Goal: Task Accomplishment & Management: Complete application form

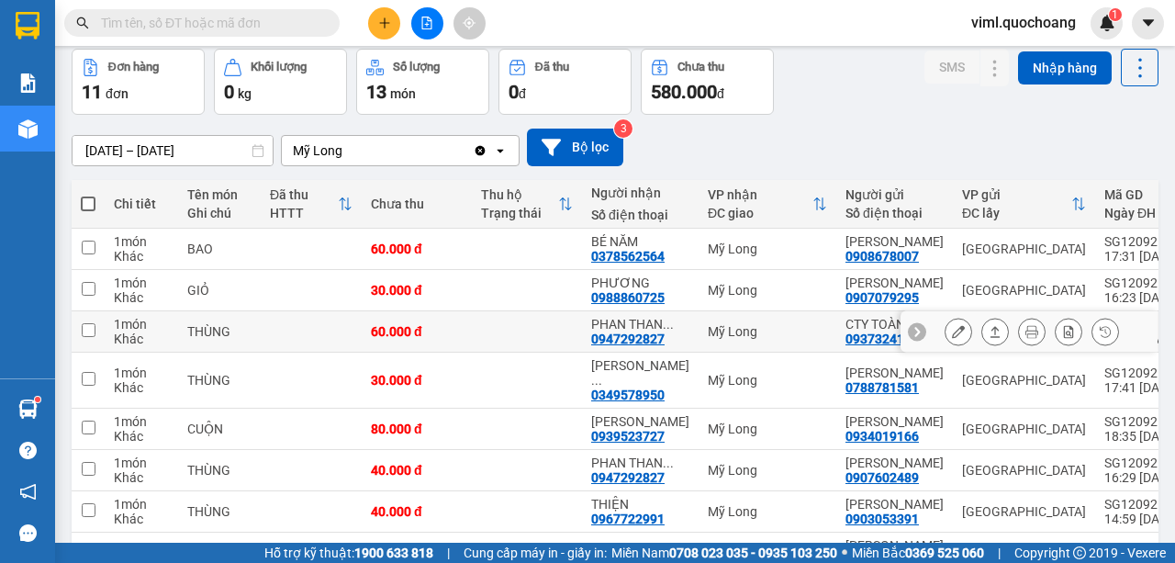
scroll to position [151, 0]
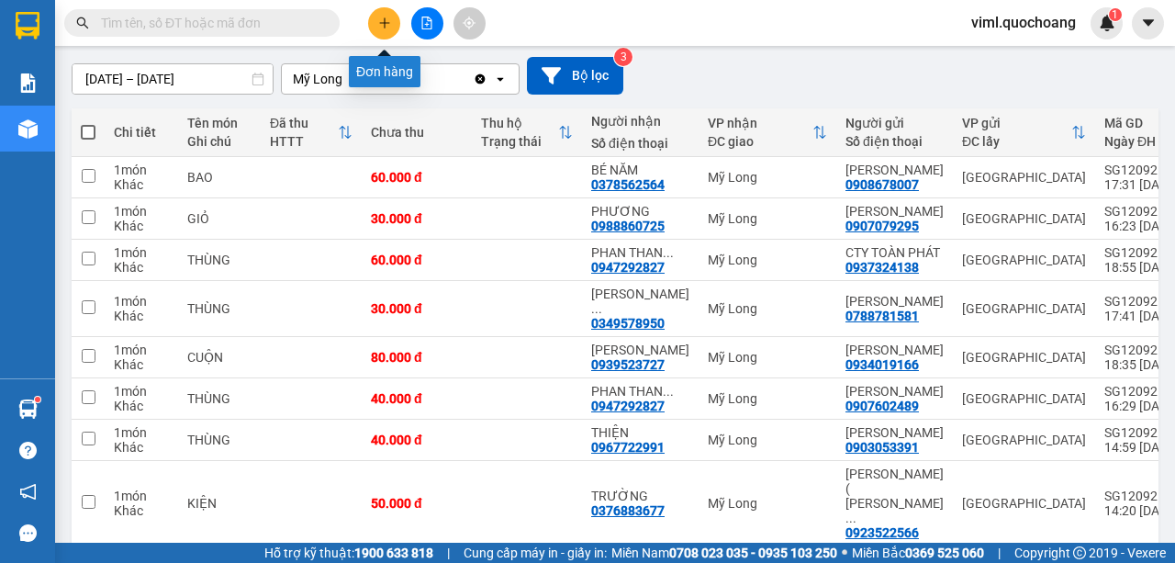
click at [380, 30] on button at bounding box center [384, 23] width 32 height 32
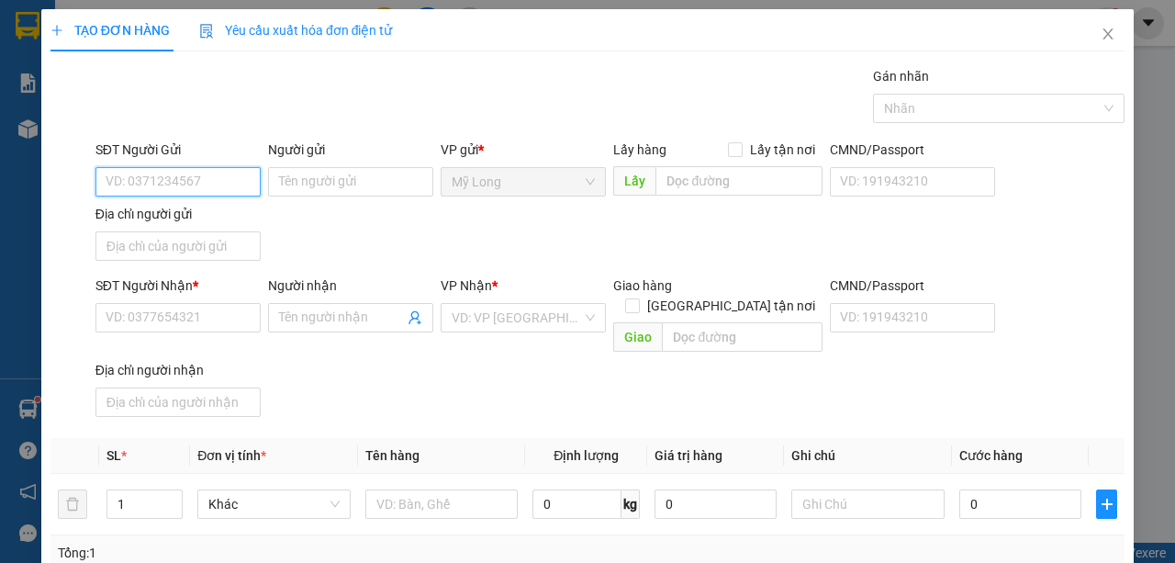
click at [203, 179] on input "SĐT Người Gửi" at bounding box center [177, 181] width 165 height 29
type input "0778180492"
click at [263, 212] on div "0778180492 - [PERSON_NAME]" at bounding box center [196, 217] width 181 height 20
type input "[PERSON_NAME]"
type input "0778180492"
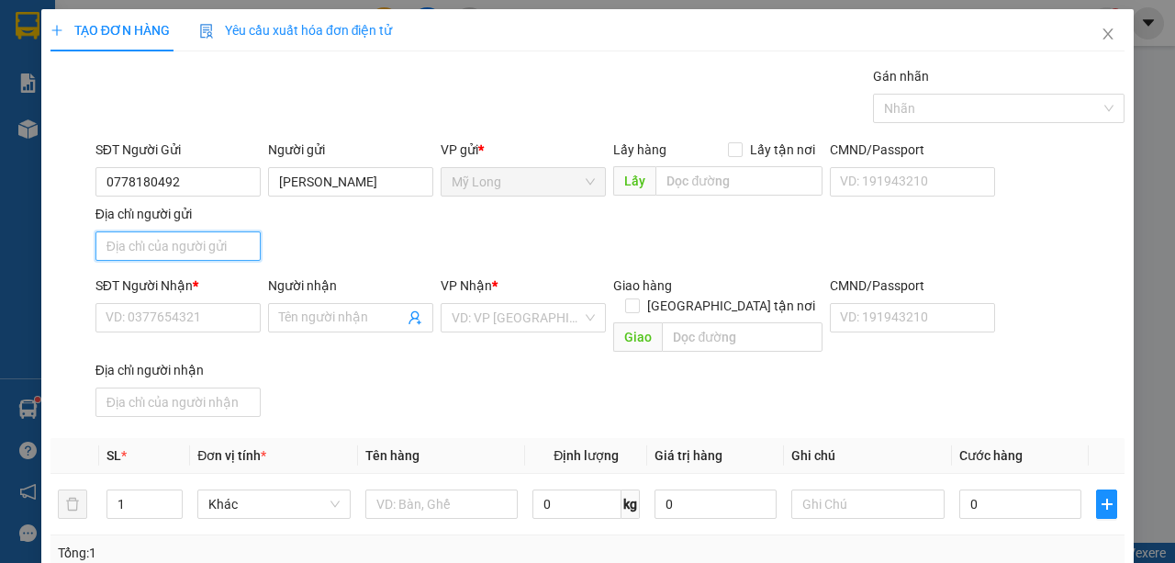
click at [232, 242] on input "Địa chỉ người gửi" at bounding box center [177, 245] width 165 height 29
type input "A"
type input "Â"
type input "ẤP [GEOGRAPHIC_DATA]"
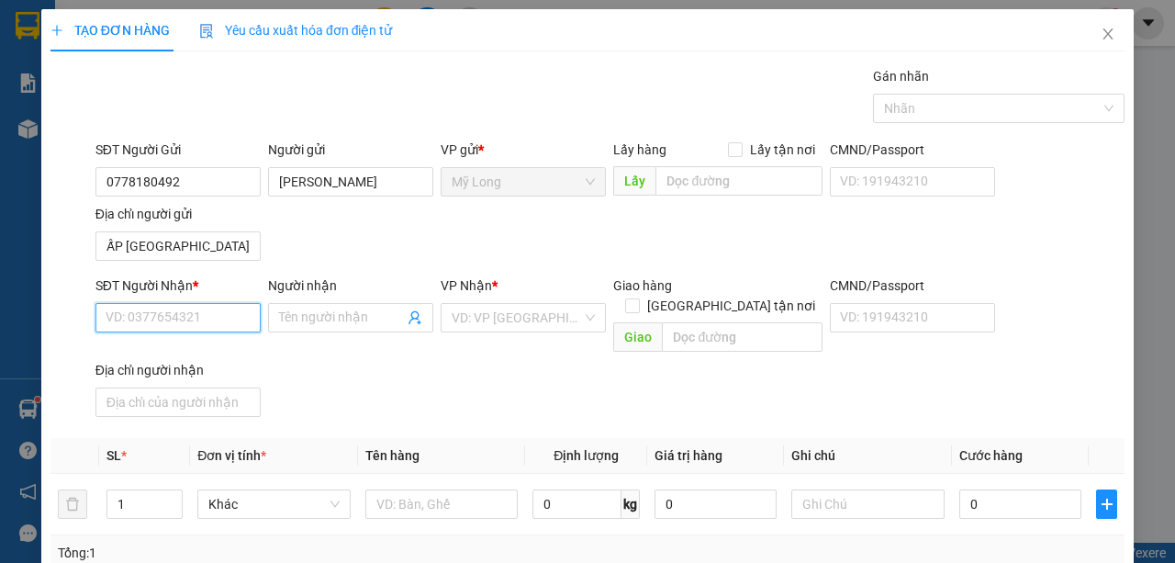
scroll to position [0, 0]
click at [199, 310] on input "SĐT Người Nhận *" at bounding box center [177, 317] width 165 height 29
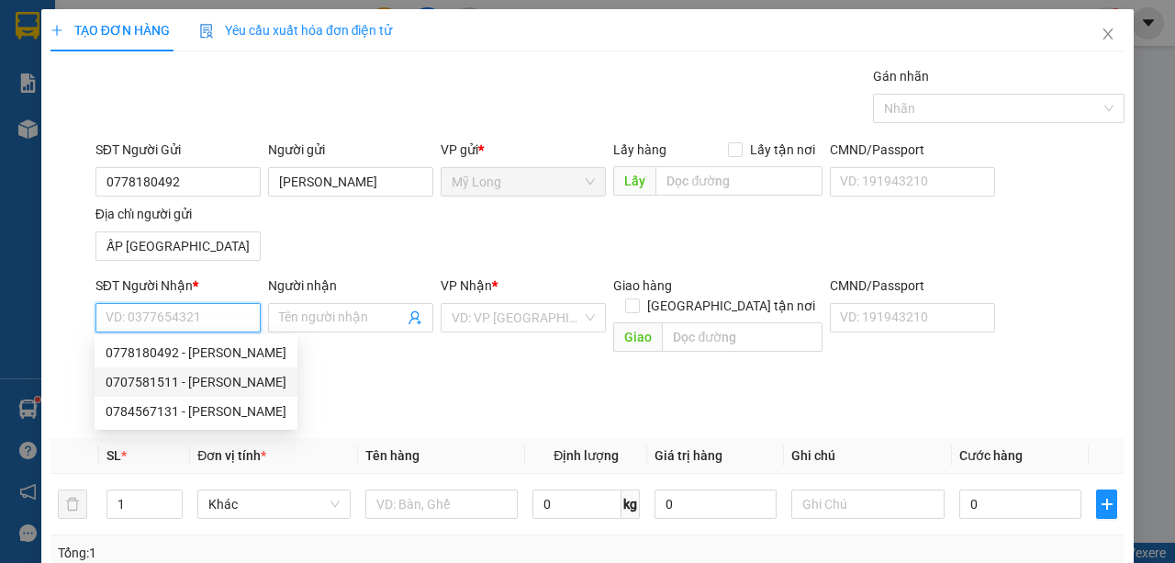
click at [240, 376] on div "0707581511 - [PERSON_NAME]" at bounding box center [196, 382] width 181 height 20
type input "0707581511"
type input "[PERSON_NAME]"
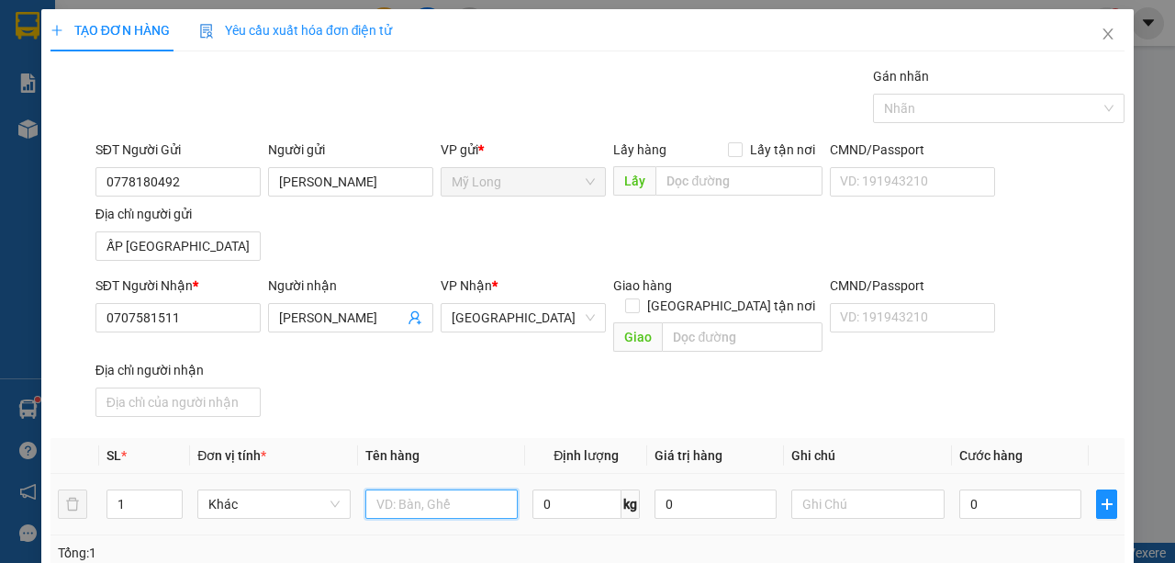
click at [417, 489] on input "text" at bounding box center [441, 503] width 153 height 29
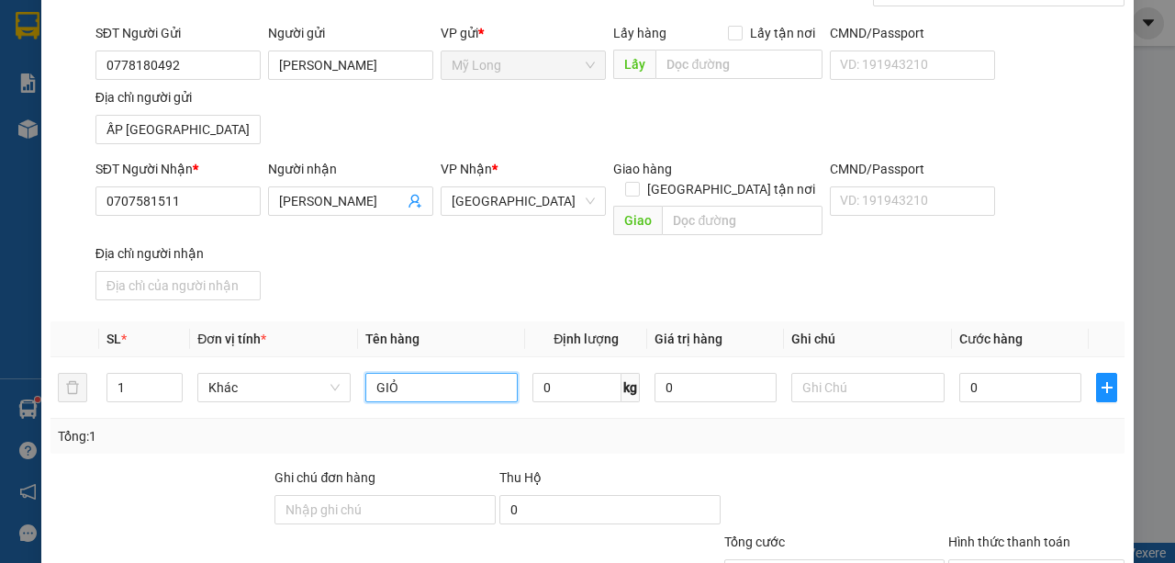
scroll to position [122, 0]
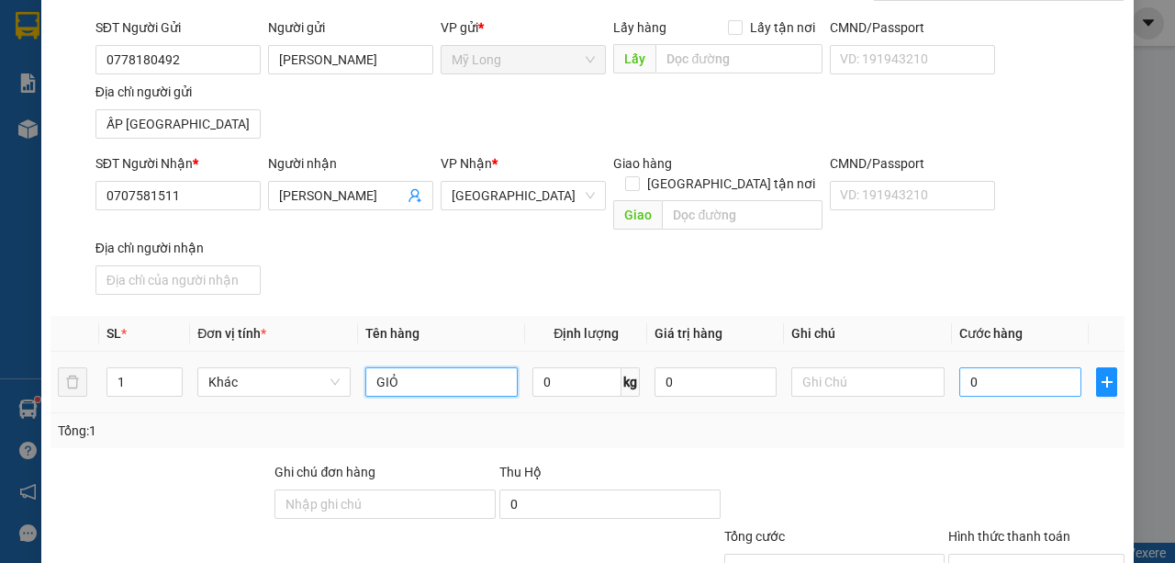
type input "GIỎ"
click at [1037, 367] on input "0" at bounding box center [1020, 381] width 122 height 29
type input "3"
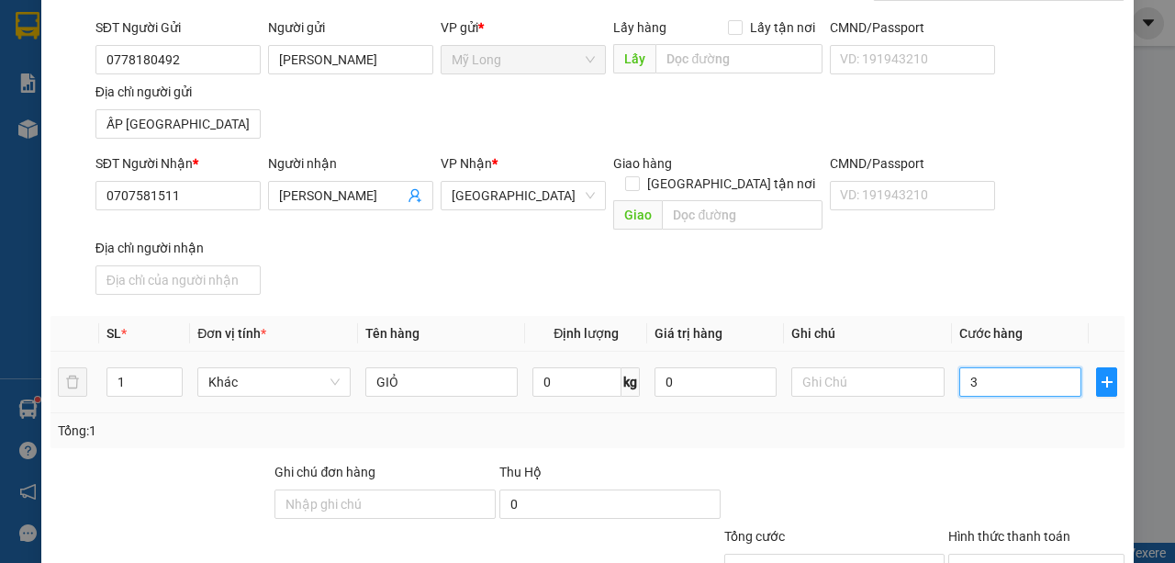
type input "30"
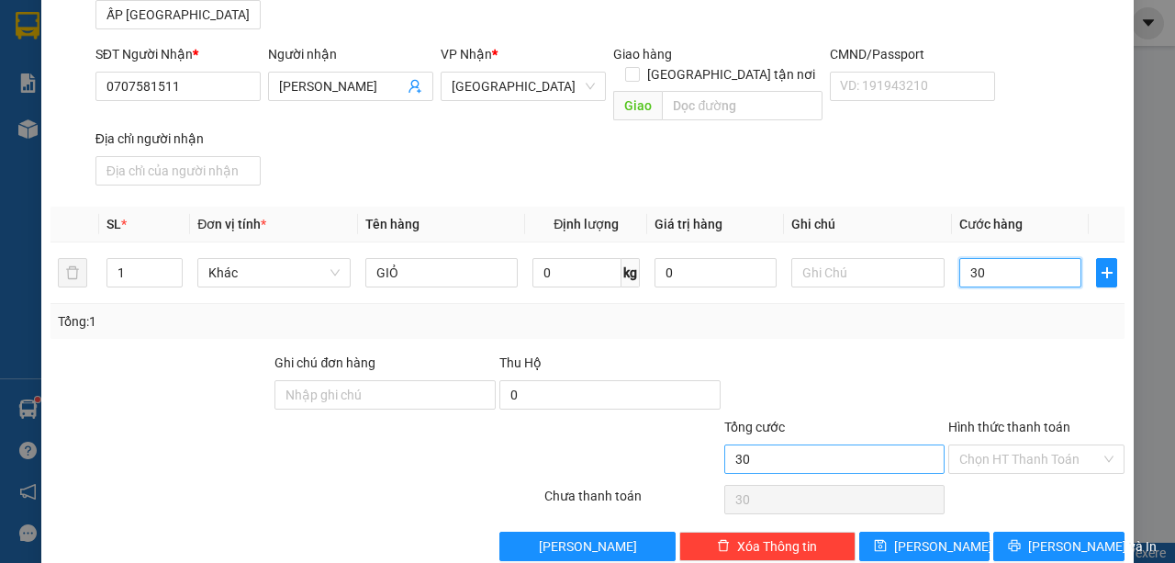
scroll to position [241, 0]
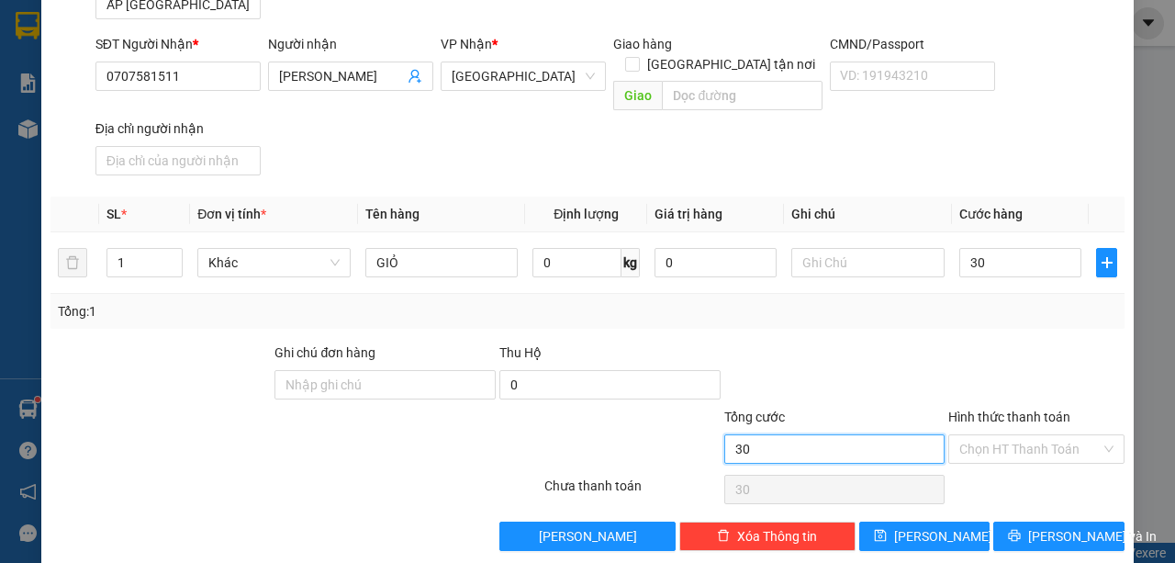
type input "30.000"
click at [872, 434] on input "30.000" at bounding box center [834, 448] width 221 height 29
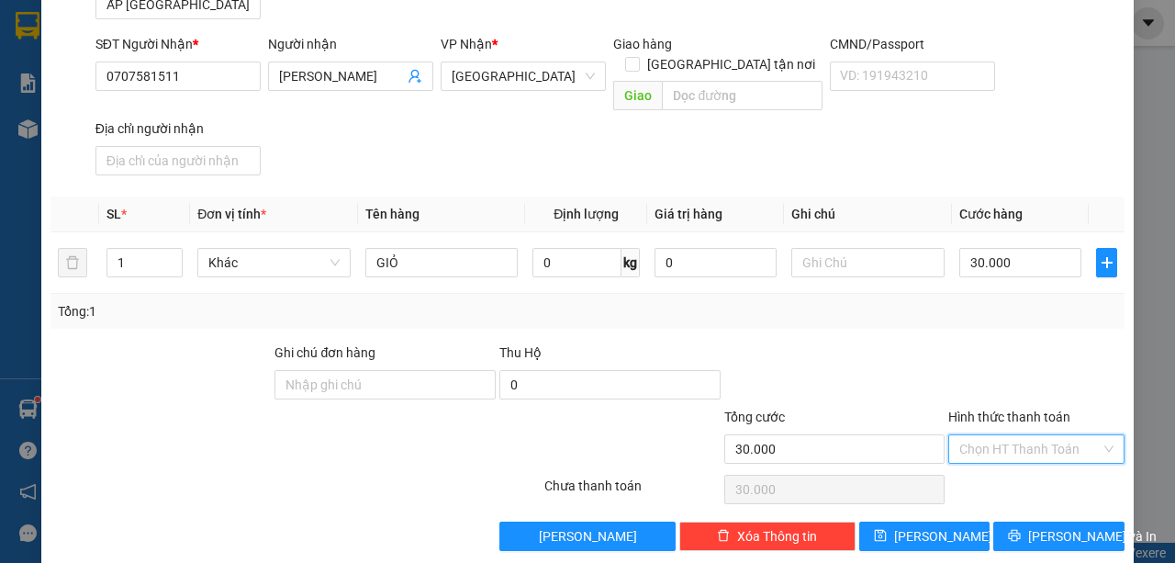
click at [985, 435] on input "Hình thức thanh toán" at bounding box center [1029, 449] width 141 height 28
click at [982, 472] on div "Tại văn phòng" at bounding box center [1028, 461] width 174 height 29
type input "0"
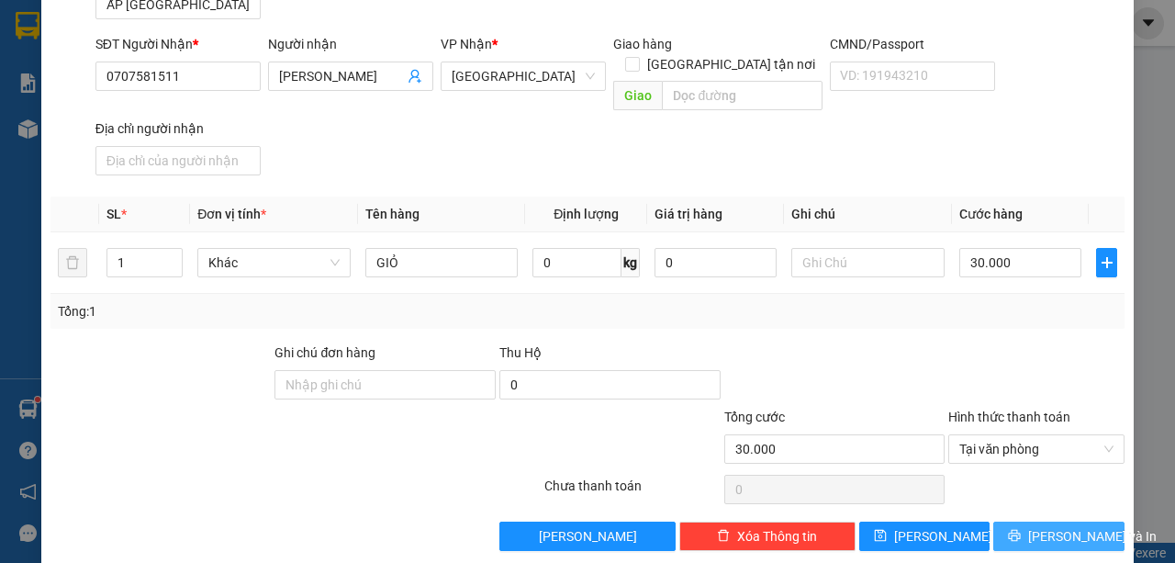
click at [1045, 526] on span "[PERSON_NAME] và In" at bounding box center [1092, 536] width 129 height 20
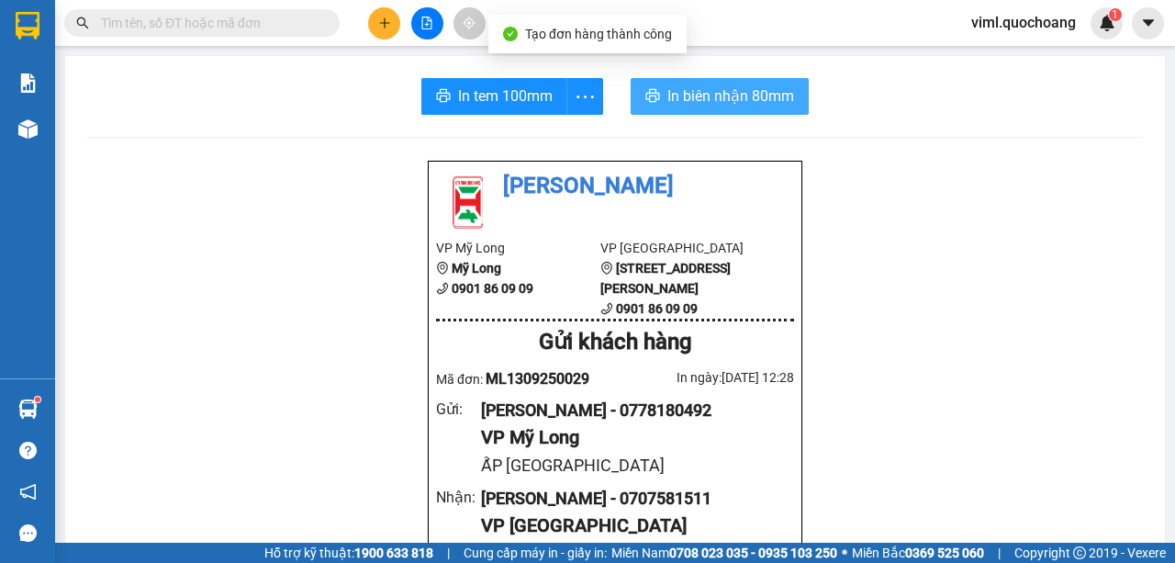
click at [680, 101] on span "In biên nhận 80mm" at bounding box center [730, 95] width 127 height 23
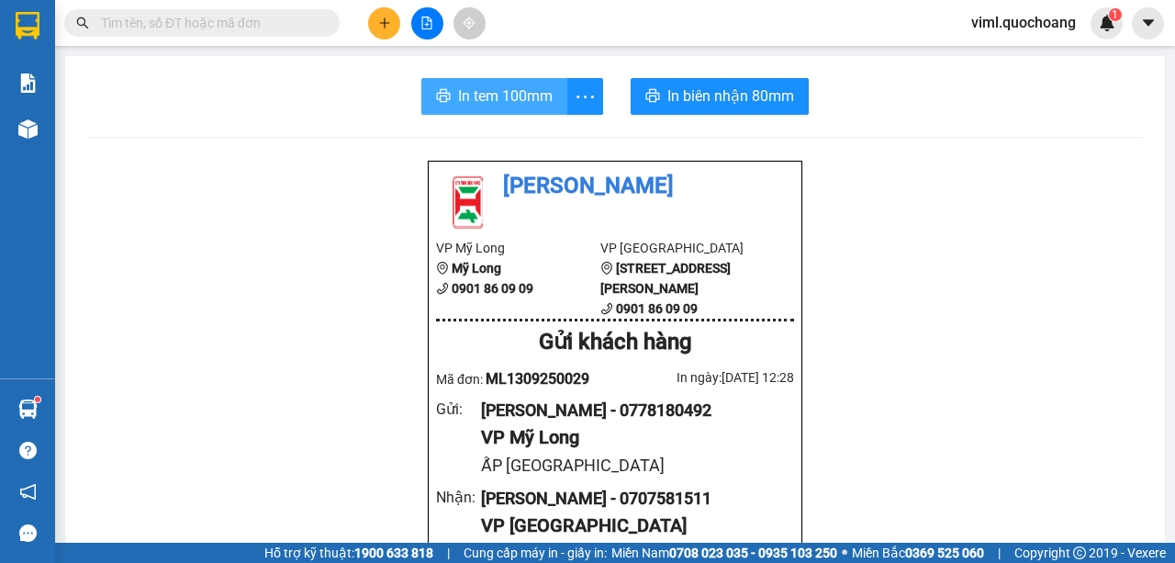
click at [515, 85] on span "In tem 100mm" at bounding box center [505, 95] width 95 height 23
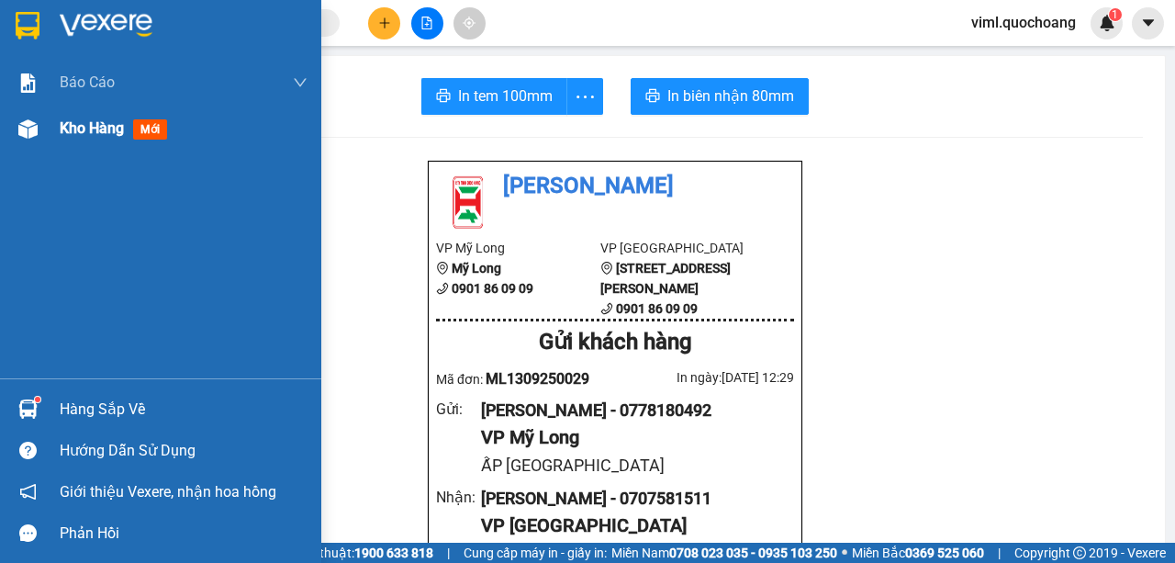
click at [29, 123] on img at bounding box center [27, 128] width 19 height 19
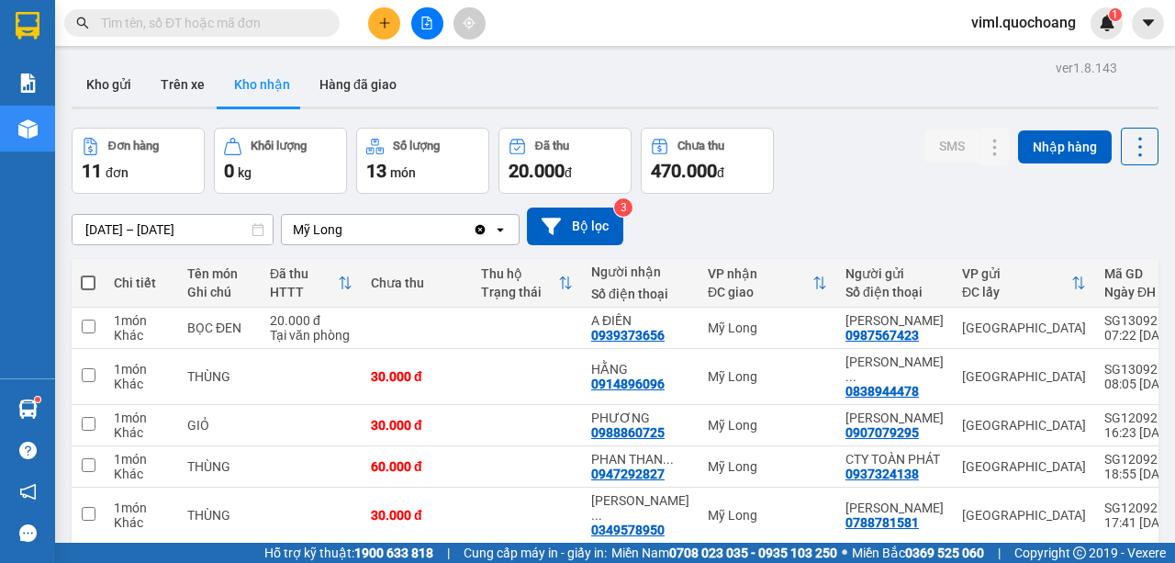
click at [244, 97] on button "Kho nhận" at bounding box center [261, 84] width 85 height 44
click at [128, 229] on div "ver 1.8.143 Kho gửi Trên xe Kho nhận Hàng đã giao Đơn hàng 11 đơn Khối lượng 0 …" at bounding box center [615, 457] width 1102 height 805
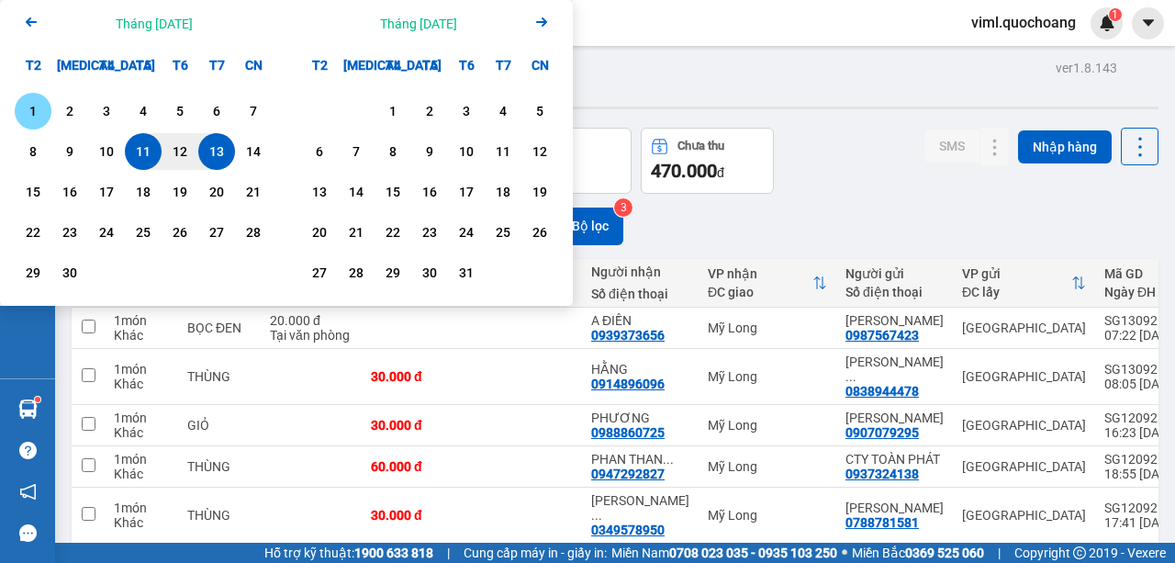
click at [31, 117] on div "1" at bounding box center [33, 111] width 26 height 22
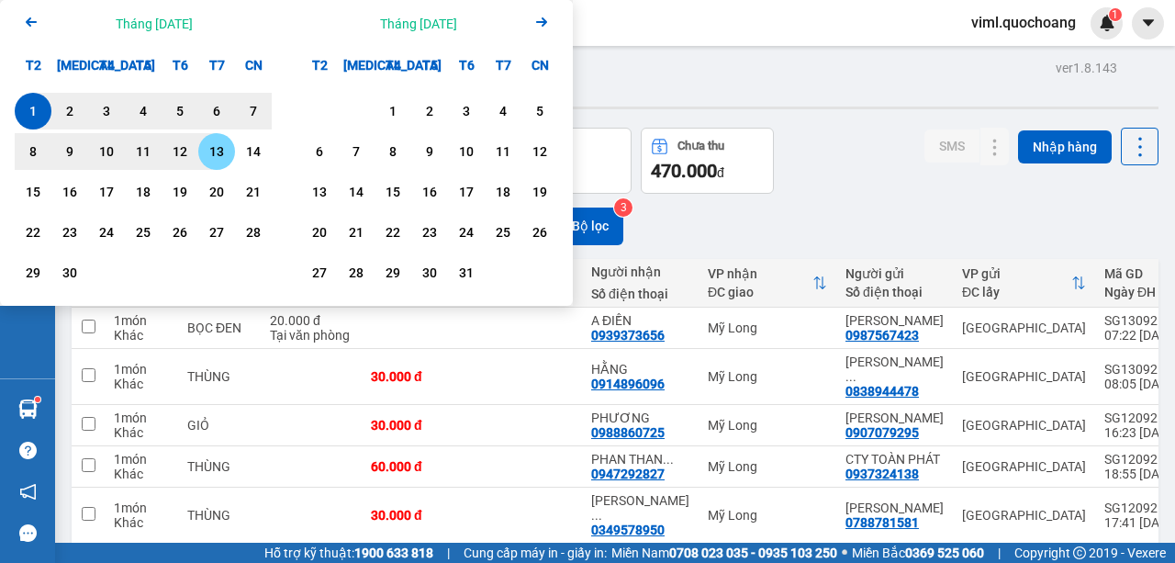
click at [209, 149] on div "13" at bounding box center [217, 151] width 26 height 22
type input "[DATE] – [DATE]"
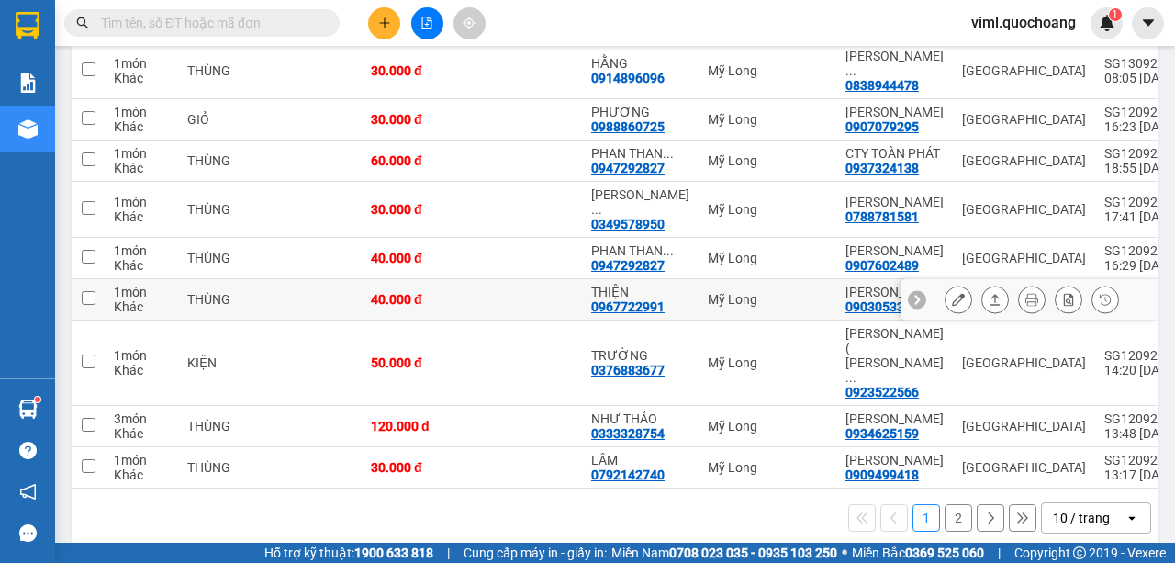
scroll to position [395, 0]
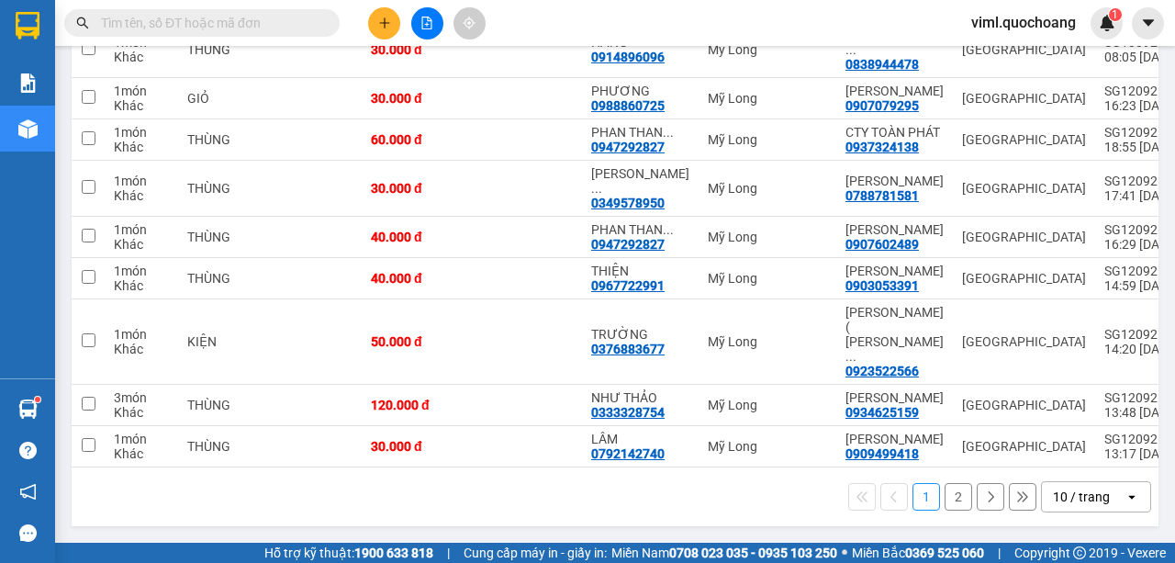
click at [1065, 509] on div "10 / trang" at bounding box center [1083, 496] width 83 height 29
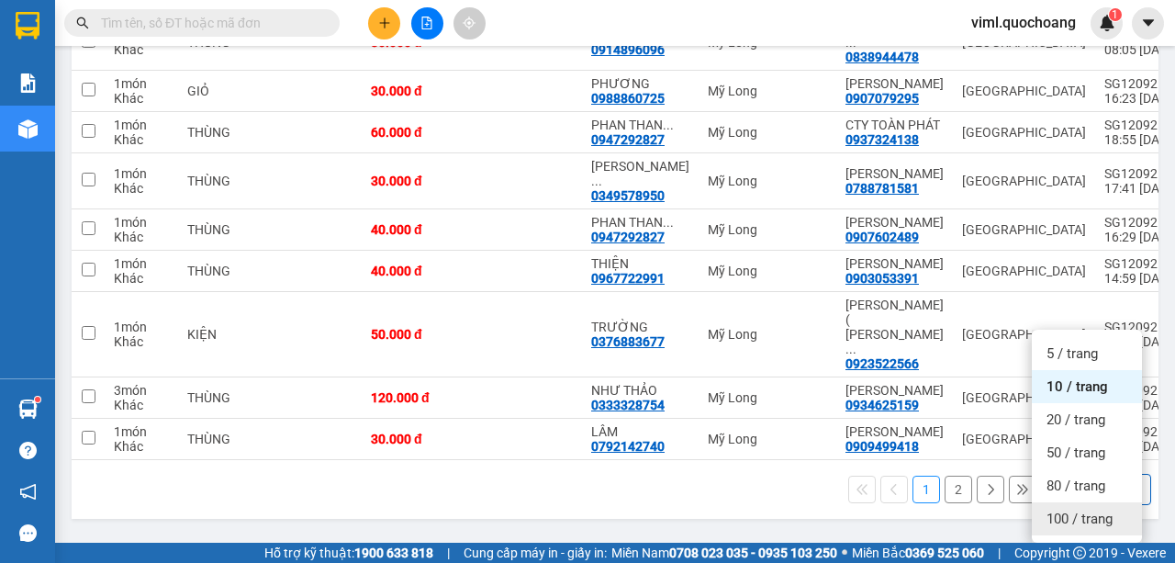
click at [1056, 509] on span "100 / trang" at bounding box center [1079, 518] width 66 height 18
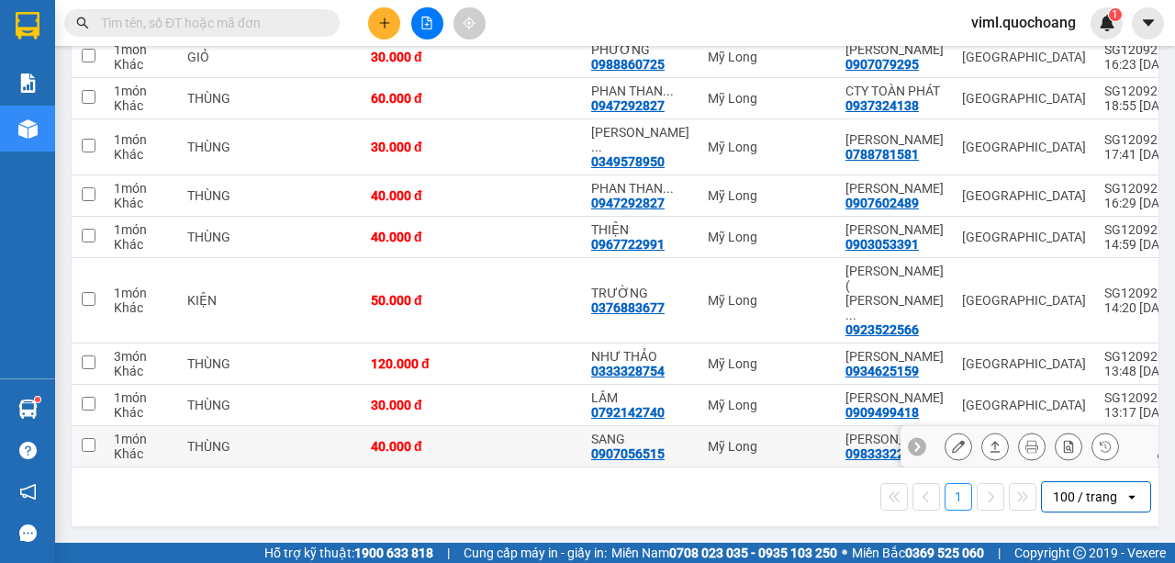
scroll to position [452, 0]
click at [952, 440] on icon at bounding box center [958, 446] width 13 height 13
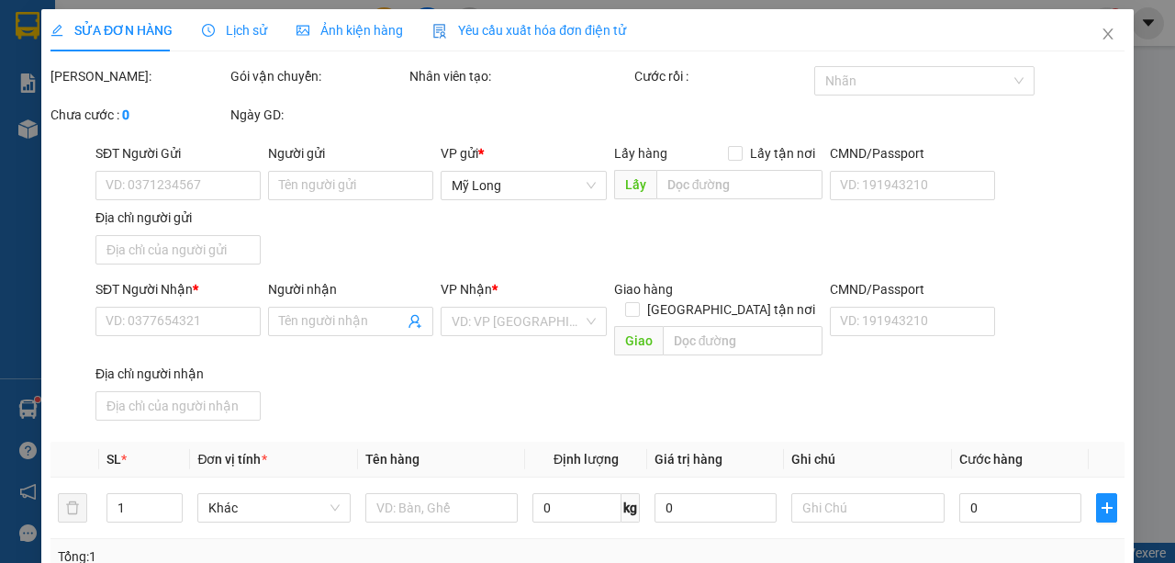
type input "0983332261"
type input "[PERSON_NAME]"
type input "188 [PERSON_NAME]"
type input "0907056515"
type input "SANG"
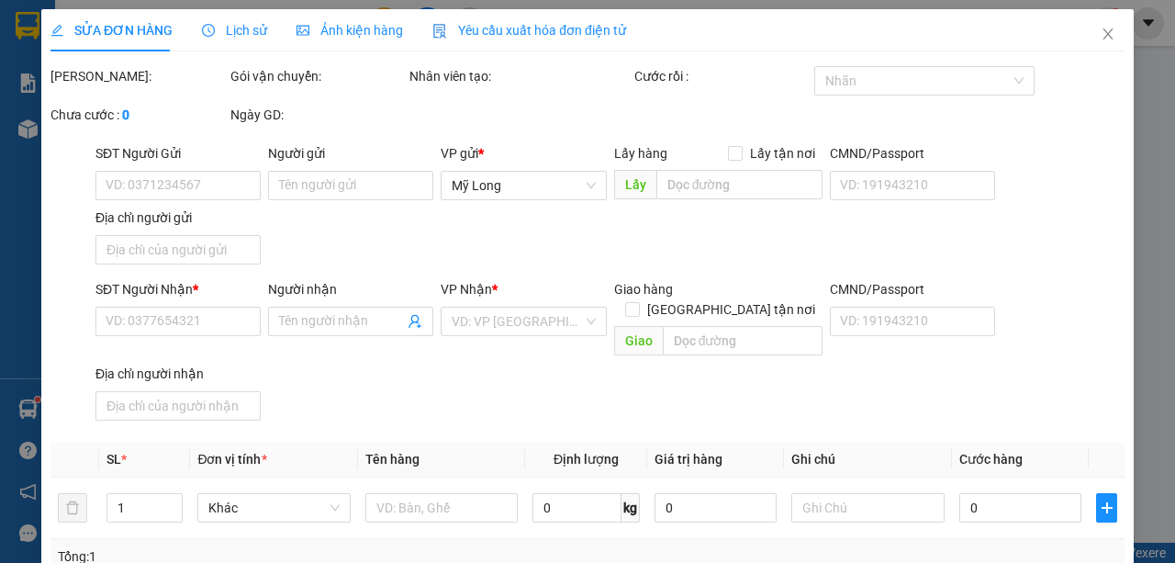
type input "40.000"
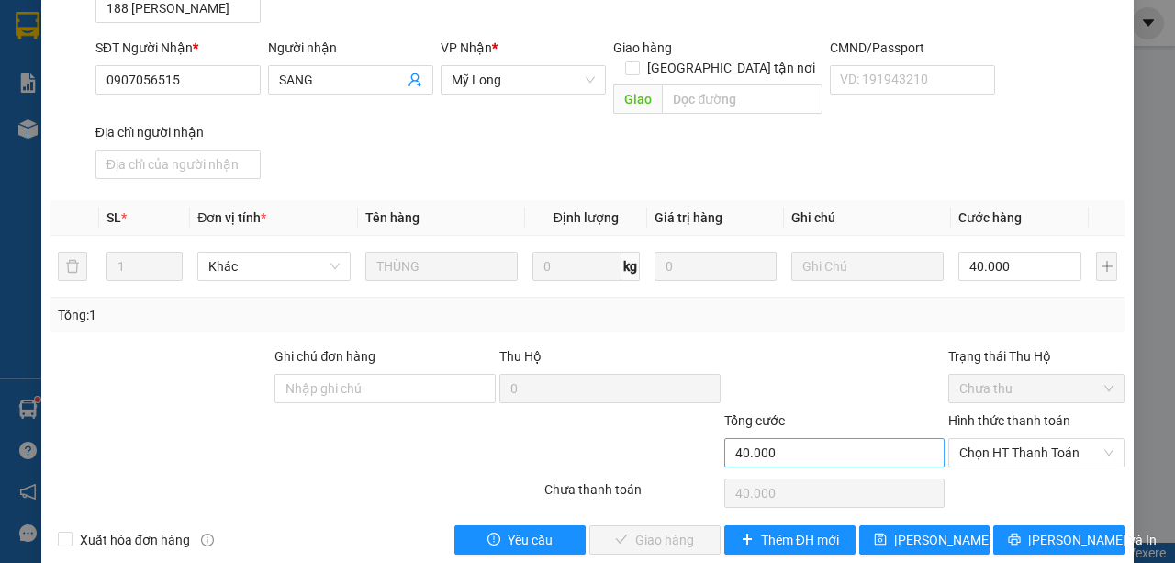
scroll to position [266, 0]
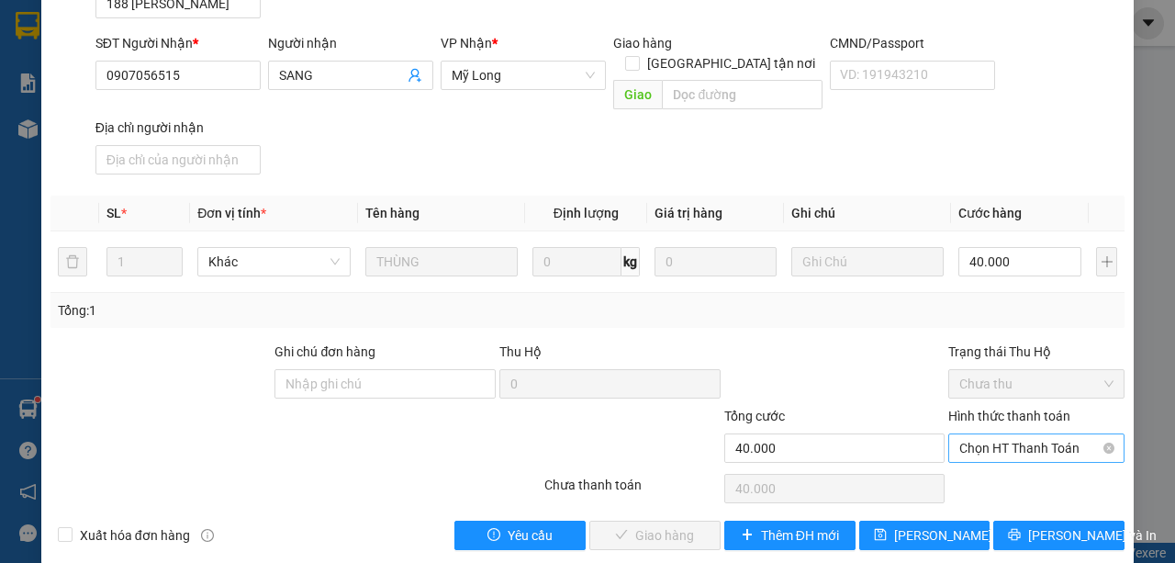
click at [1047, 434] on span "Chọn HT Thanh Toán" at bounding box center [1036, 448] width 154 height 28
click at [1008, 458] on div "Tại văn phòng" at bounding box center [1028, 463] width 152 height 20
type input "0"
click at [635, 525] on span "[PERSON_NAME] và Giao hàng" at bounding box center [712, 535] width 176 height 20
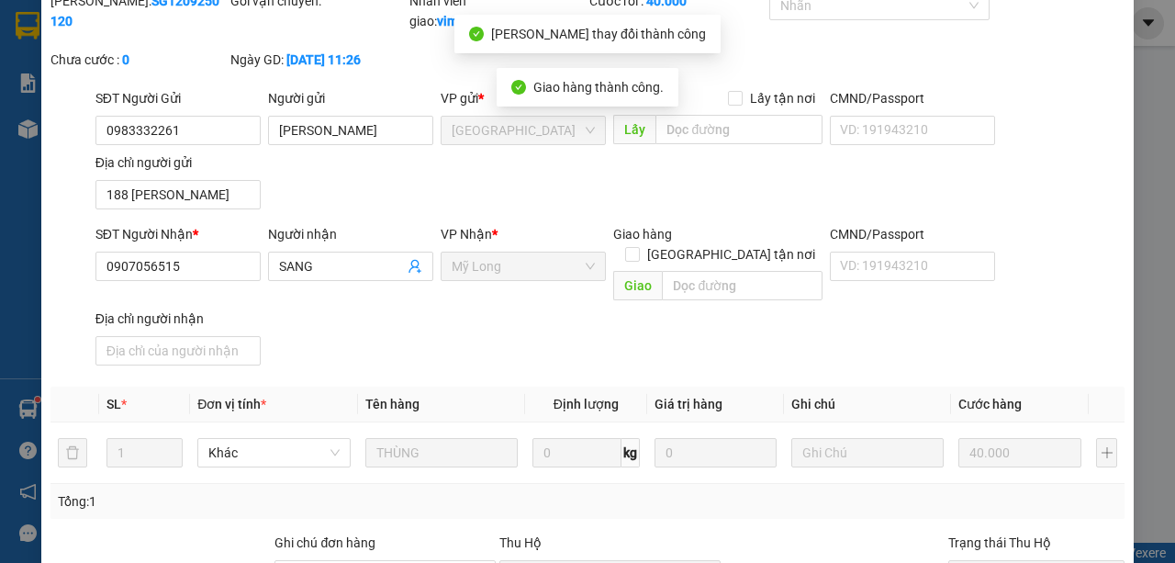
scroll to position [0, 0]
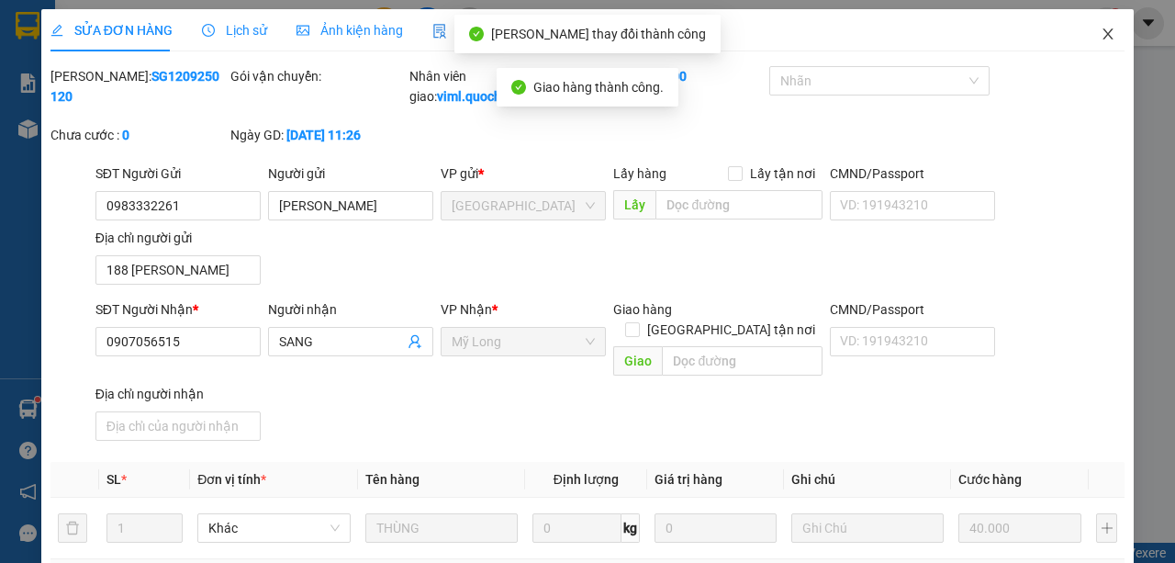
click at [1103, 36] on icon "close" at bounding box center [1108, 33] width 10 height 11
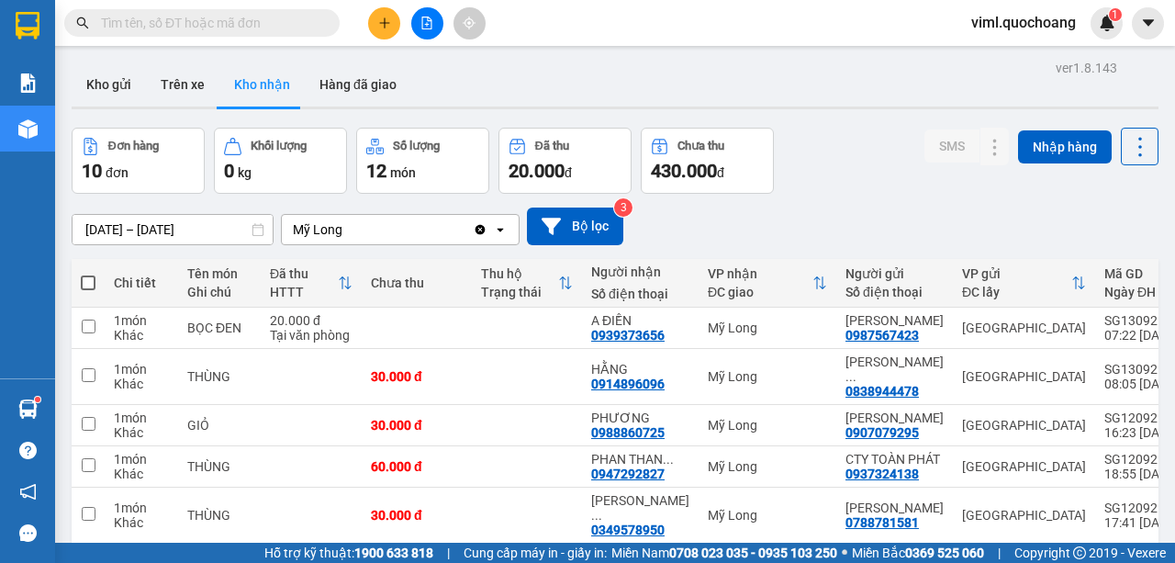
click at [107, 227] on div "ver 1.8.143 Kho gửi Trên xe Kho nhận Hàng đã giao Đơn hàng 10 đơn Khối lượng 0 …" at bounding box center [615, 457] width 1102 height 805
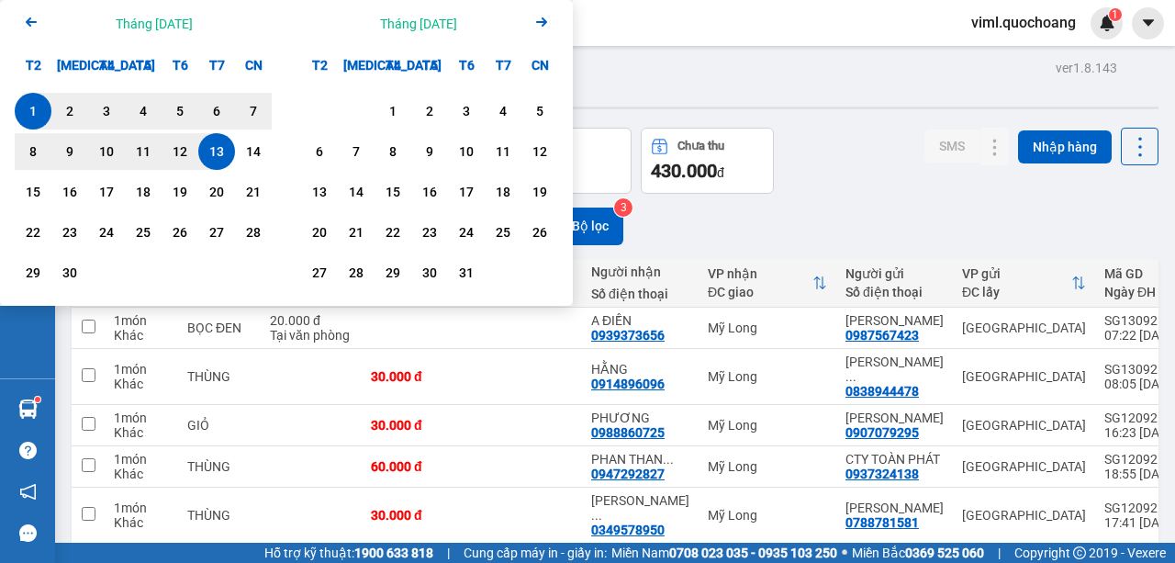
click at [27, 20] on icon "Arrow Left" at bounding box center [31, 22] width 22 height 22
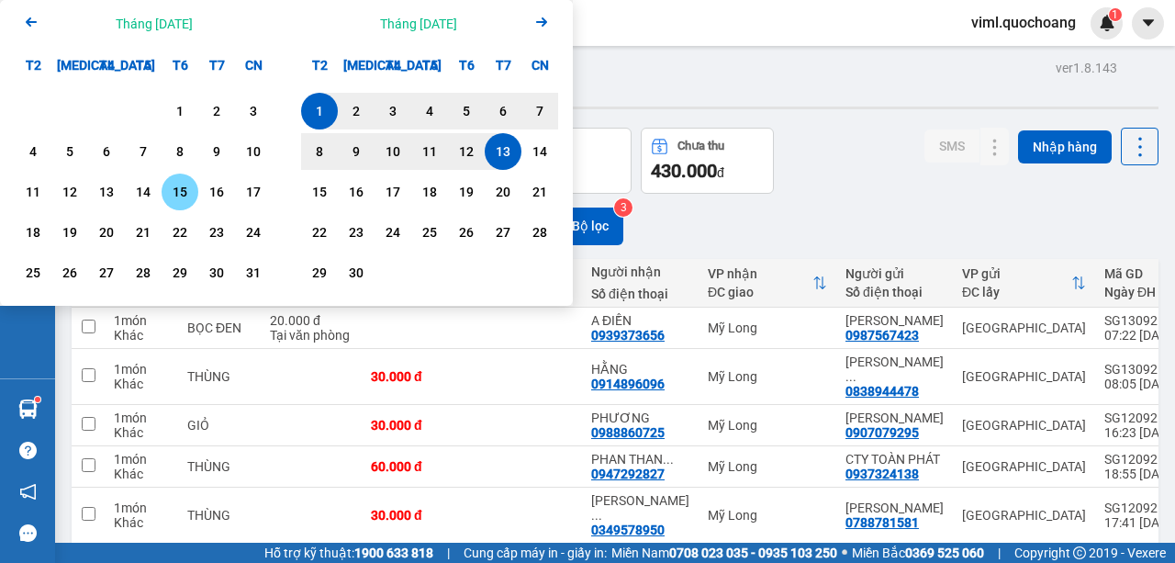
click at [173, 185] on div "15" at bounding box center [180, 192] width 26 height 22
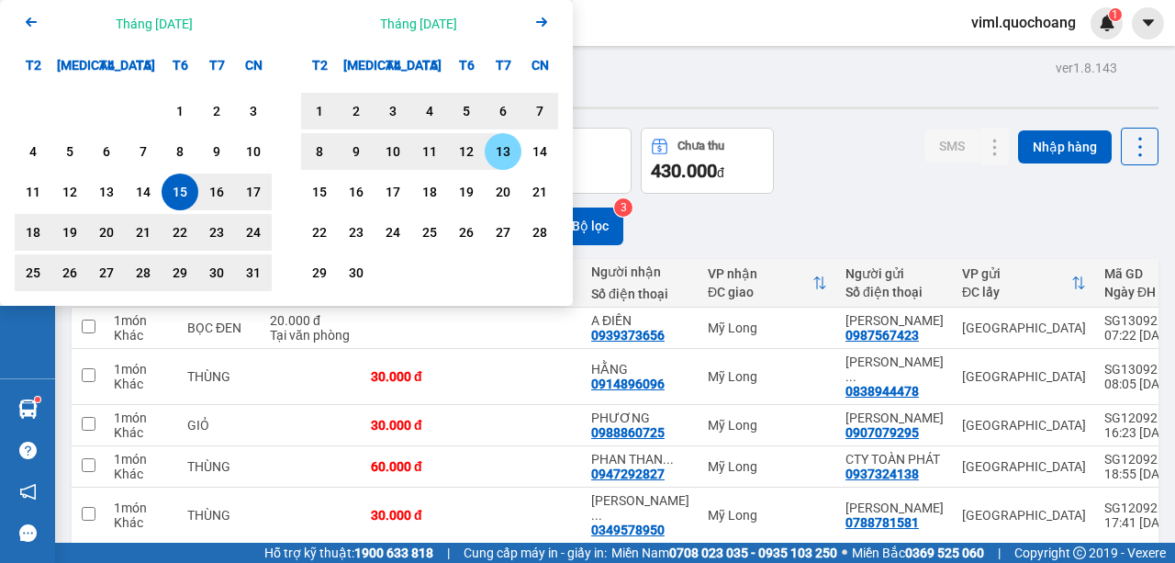
click at [511, 157] on div "13" at bounding box center [503, 151] width 26 height 22
type input "[DATE] – [DATE]"
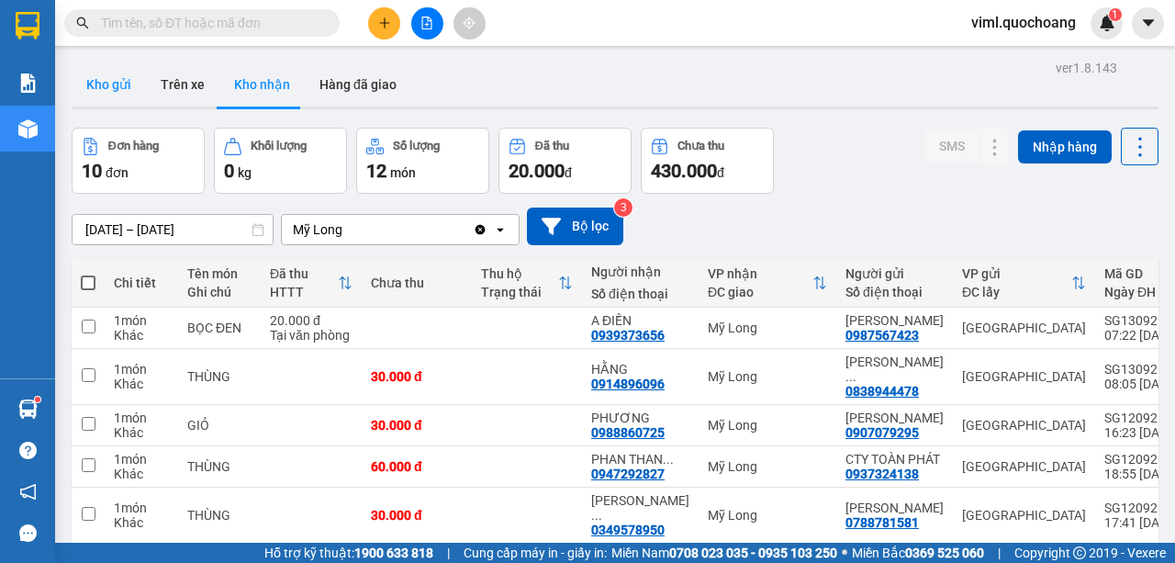
click at [120, 74] on button "Kho gửi" at bounding box center [109, 84] width 74 height 44
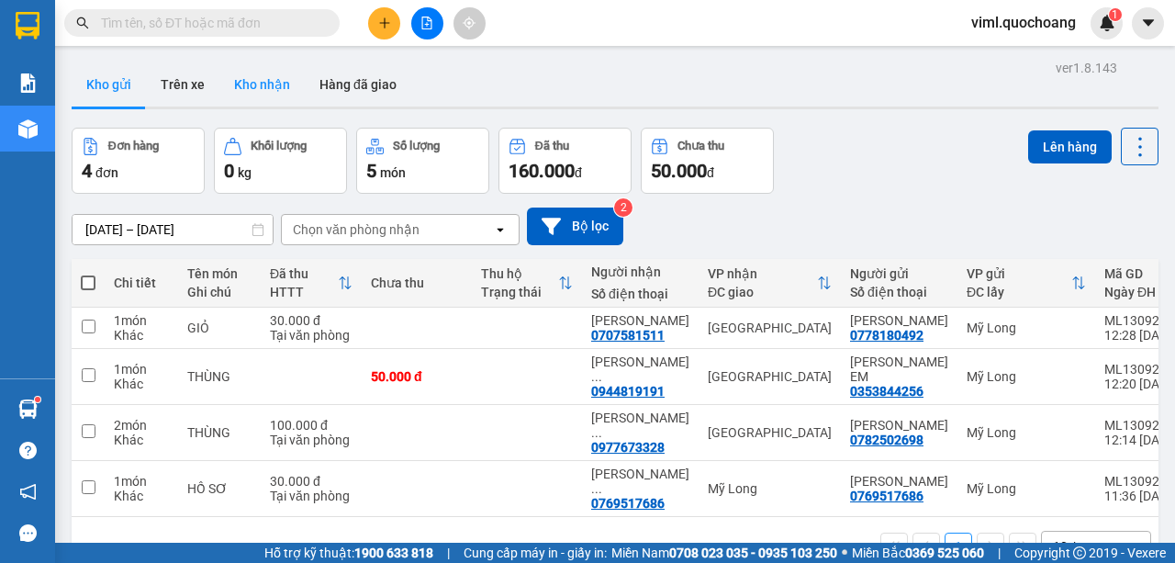
click at [268, 94] on button "Kho nhận" at bounding box center [261, 84] width 85 height 44
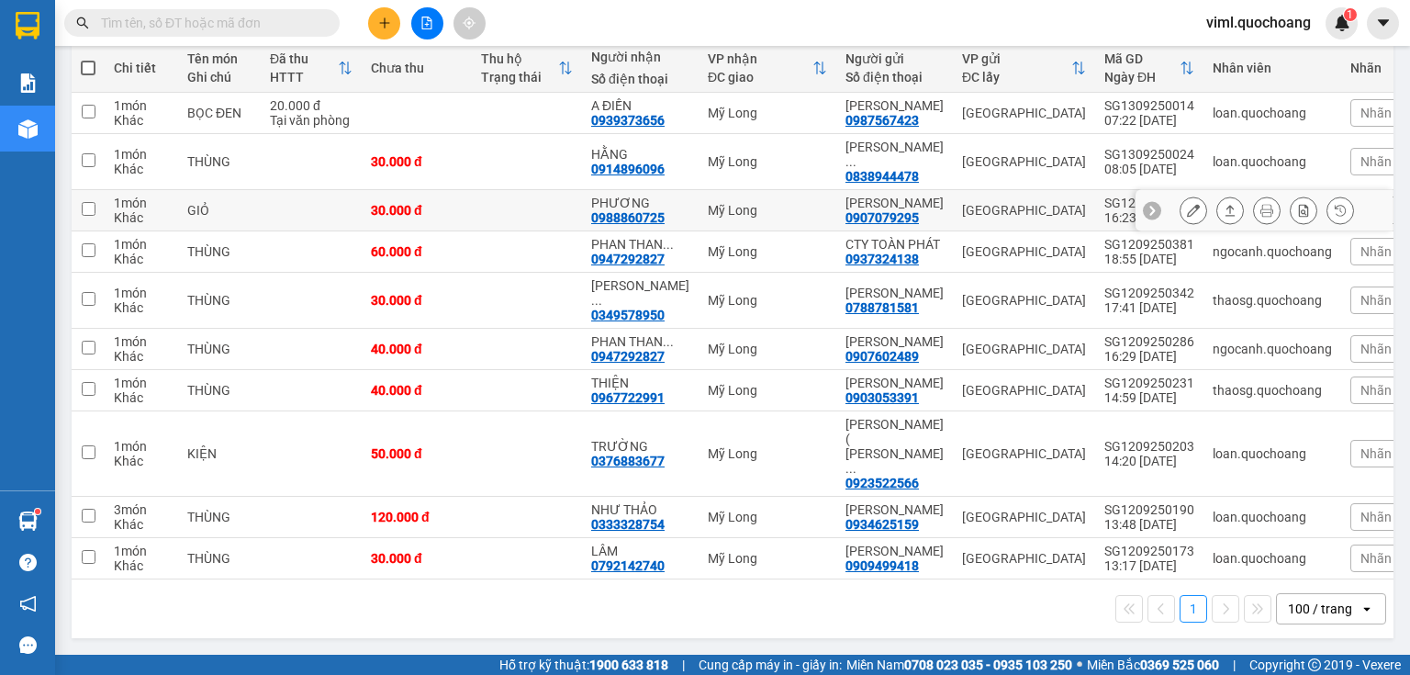
scroll to position [174, 0]
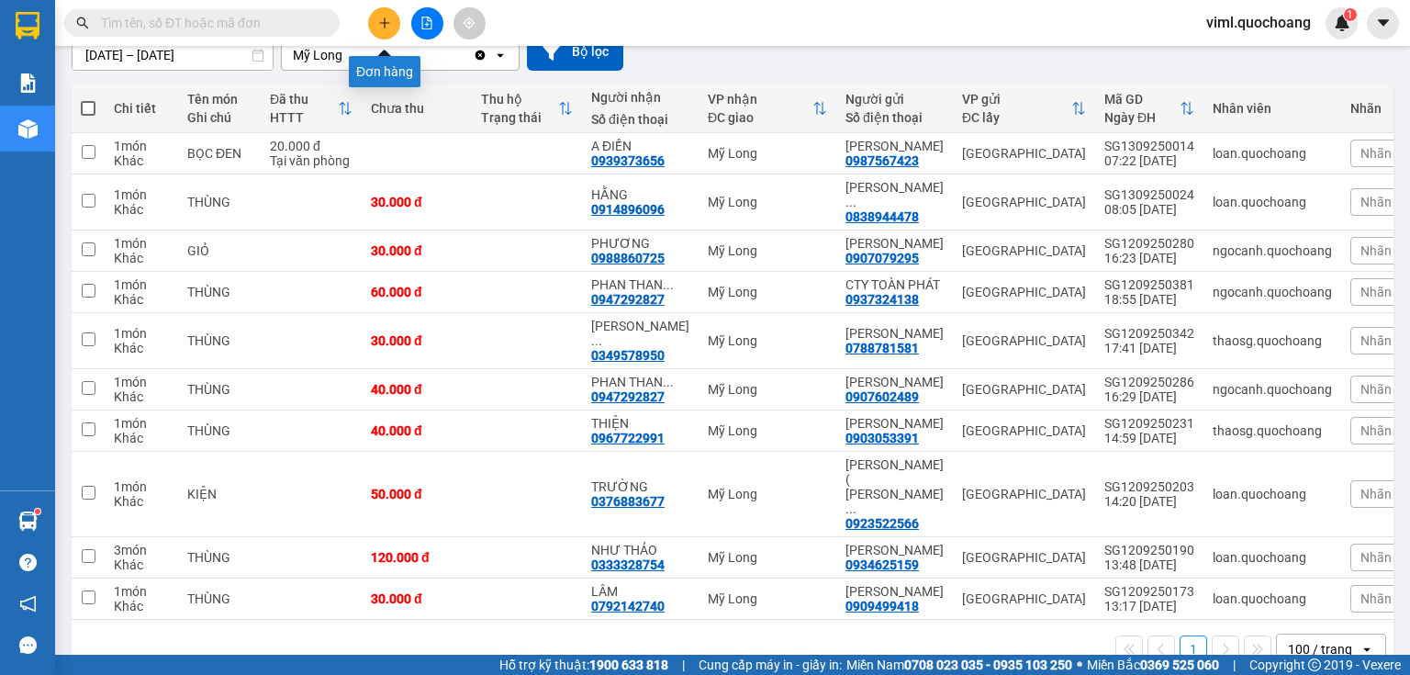
click at [384, 18] on icon "plus" at bounding box center [384, 22] width 1 height 10
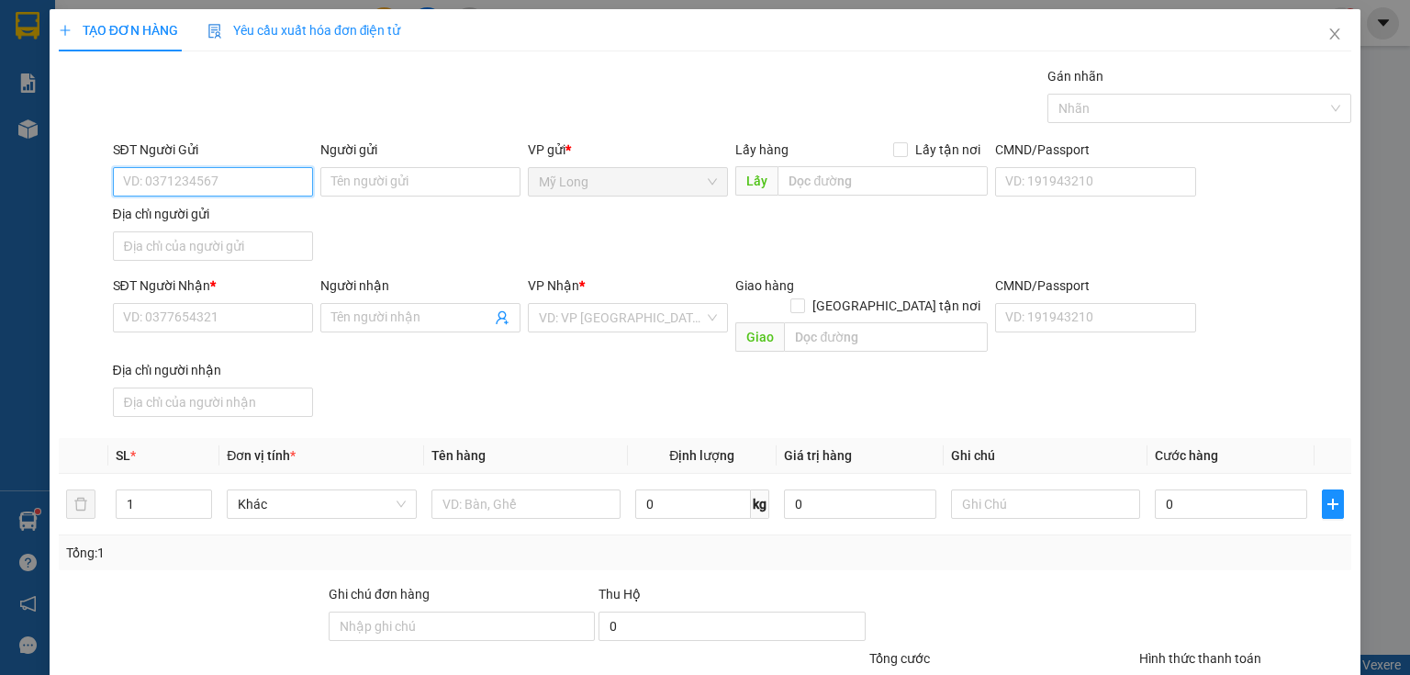
click at [243, 187] on input "SĐT Người Gửi" at bounding box center [213, 181] width 200 height 29
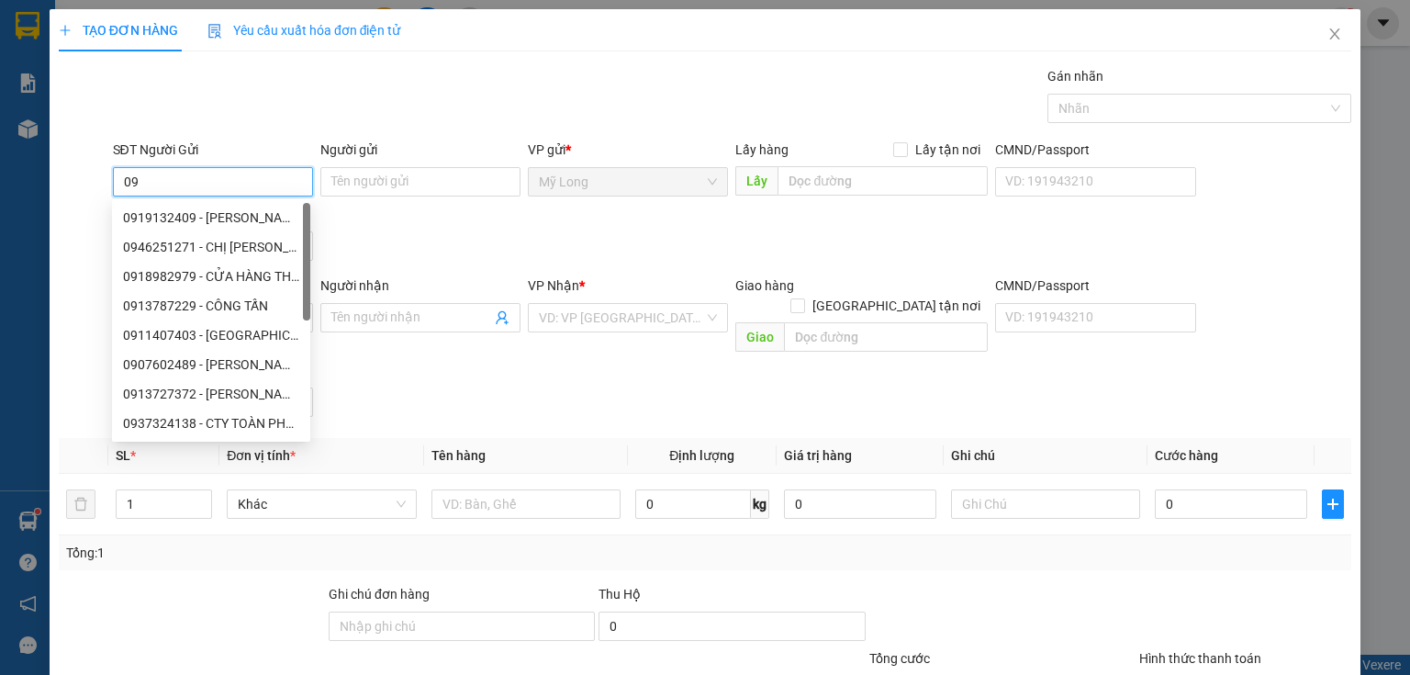
type input "0"
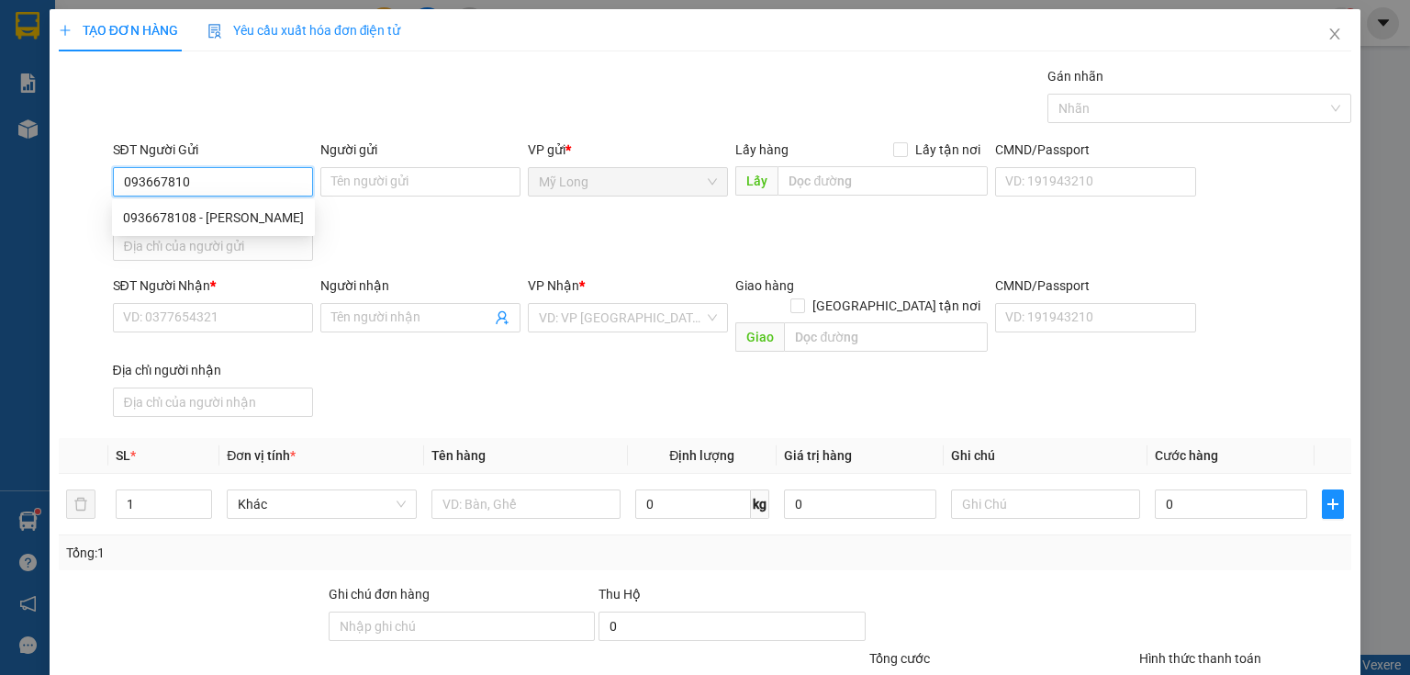
type input "0936678108"
click at [304, 221] on div "0936678108 - [PERSON_NAME]" at bounding box center [213, 217] width 181 height 20
type input "[PERSON_NAME]"
type input "0936678108"
click at [275, 249] on input "Địa chỉ người gửi" at bounding box center [213, 245] width 200 height 29
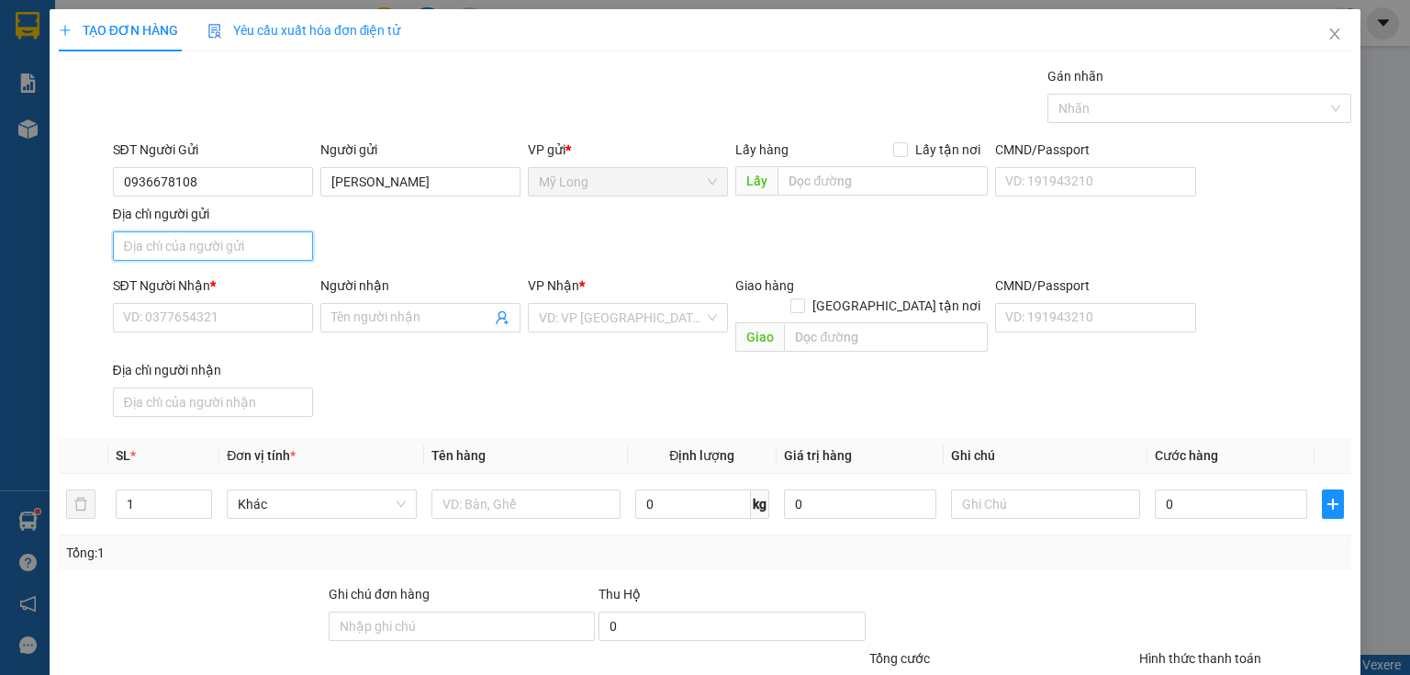
click at [208, 247] on input "Địa chỉ người gửi" at bounding box center [213, 245] width 200 height 29
type input "A"
type input "Â"
click at [114, 250] on input "ẤP 4 BÌNH HÀNG [GEOGRAPHIC_DATA]" at bounding box center [213, 245] width 200 height 29
type input "TỔ 9 ẤP 4 BÌNH HÀNG [GEOGRAPHIC_DATA]"
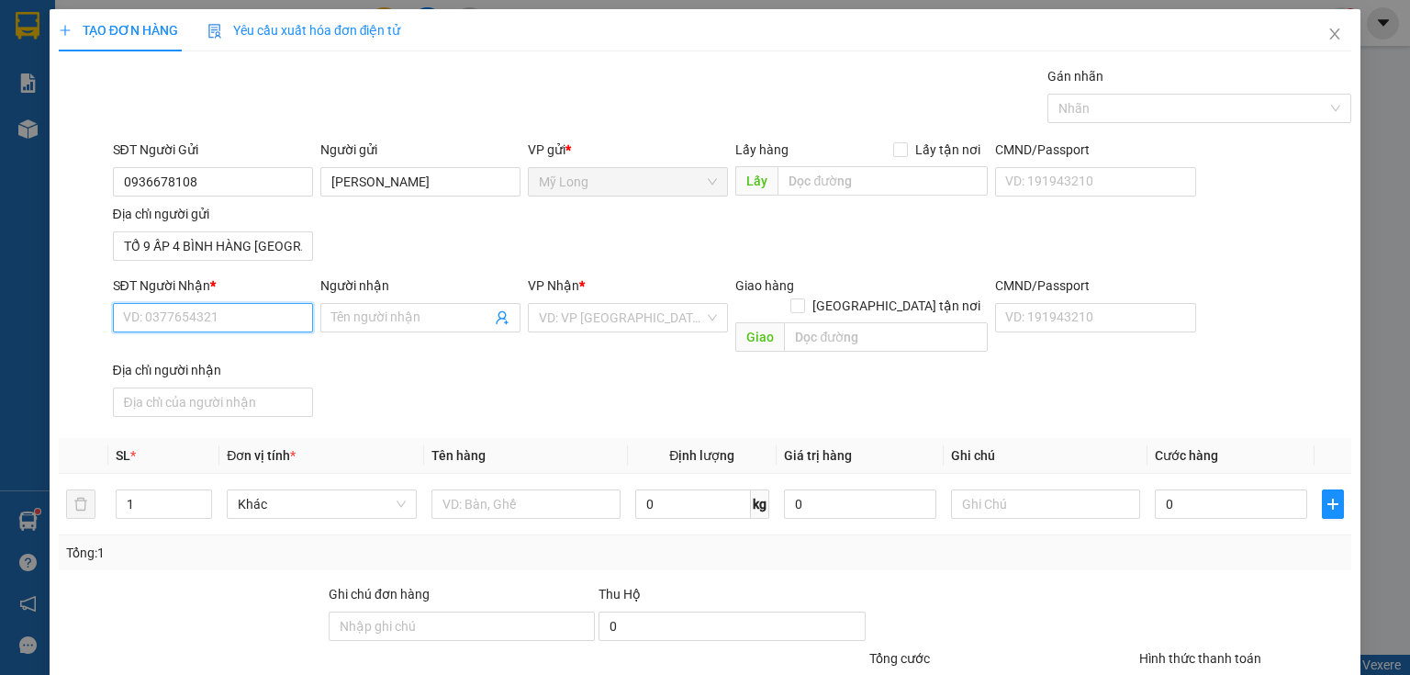
click at [209, 324] on input "SĐT Người Nhận *" at bounding box center [213, 317] width 200 height 29
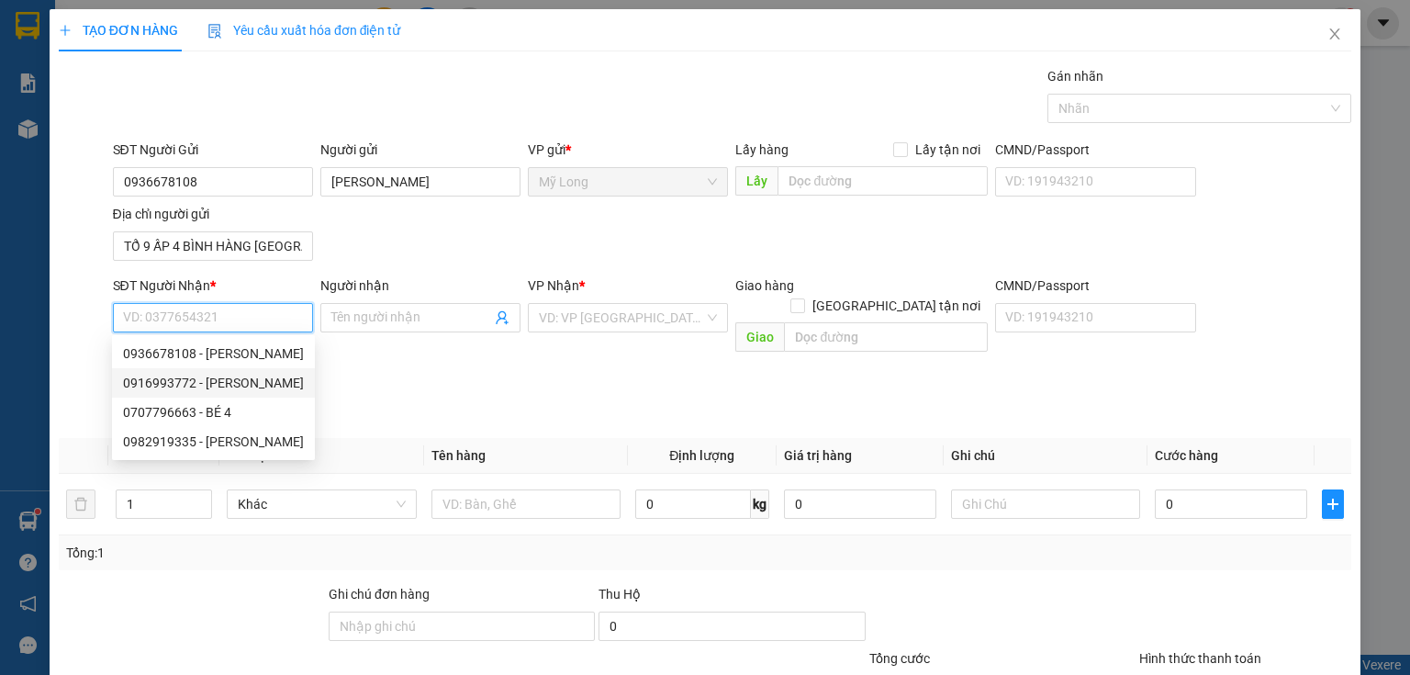
click at [262, 389] on div "0916993772 - [PERSON_NAME]" at bounding box center [213, 383] width 181 height 20
type input "0916993772"
type input "[PERSON_NAME]"
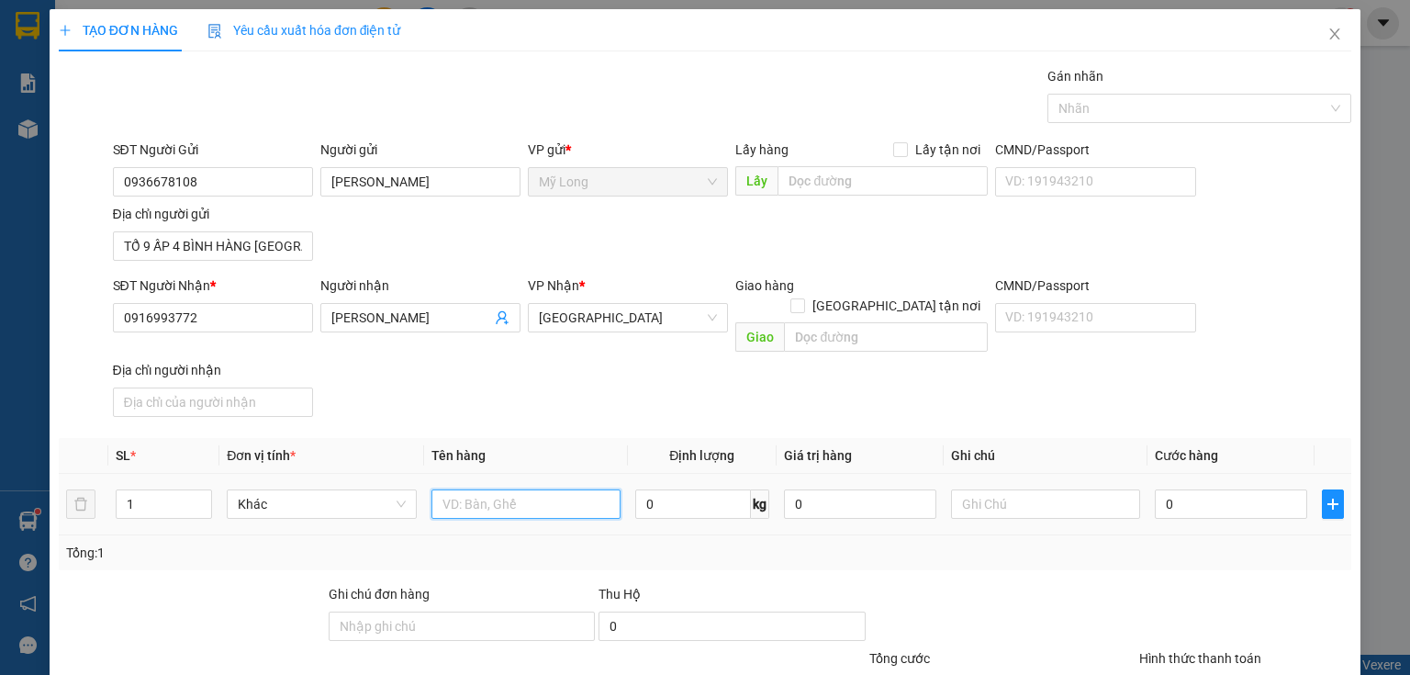
click at [464, 489] on input "text" at bounding box center [525, 503] width 189 height 29
type input "THÙNG"
click at [154, 490] on input "1" at bounding box center [164, 504] width 95 height 28
type input "2"
click at [1173, 489] on input "0" at bounding box center [1231, 503] width 152 height 29
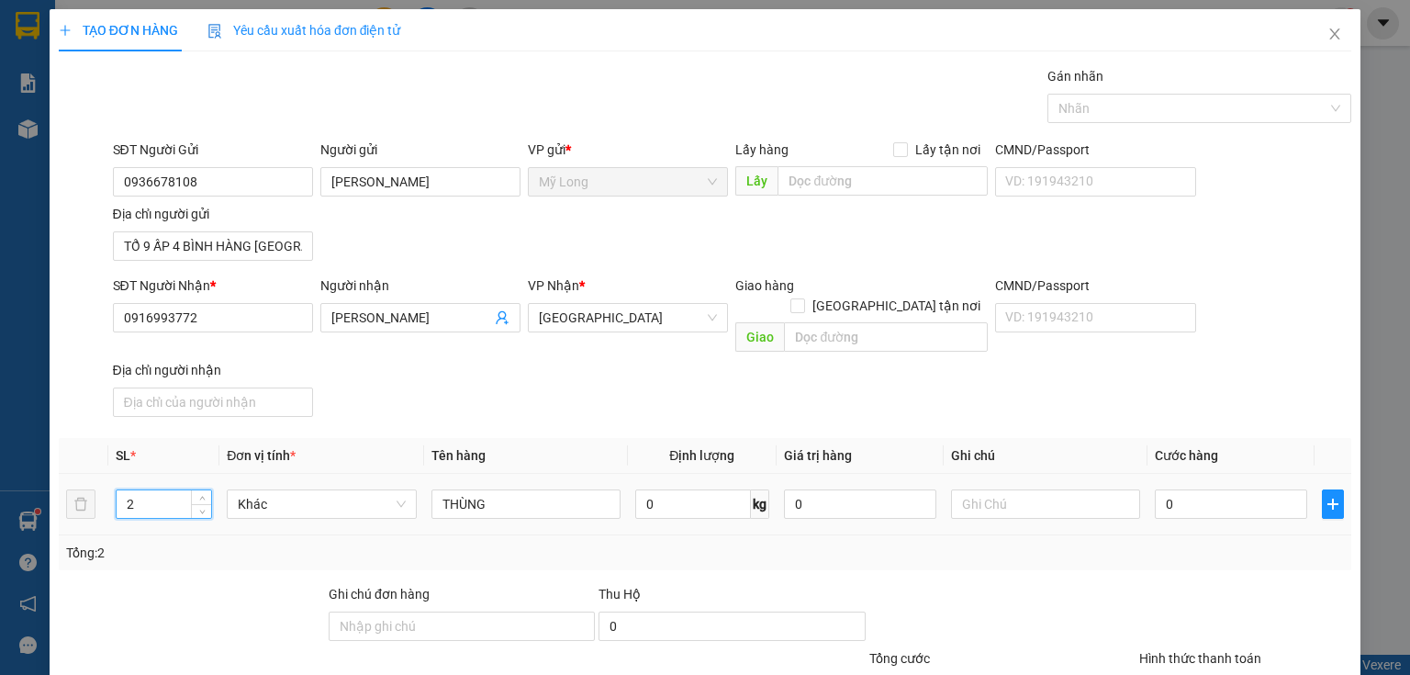
click at [159, 490] on input "2" at bounding box center [164, 504] width 95 height 28
click at [489, 493] on input "THÙNG" at bounding box center [525, 503] width 189 height 29
click at [1174, 502] on td "0" at bounding box center [1230, 505] width 167 height 62
click at [1174, 489] on input "0" at bounding box center [1231, 503] width 152 height 29
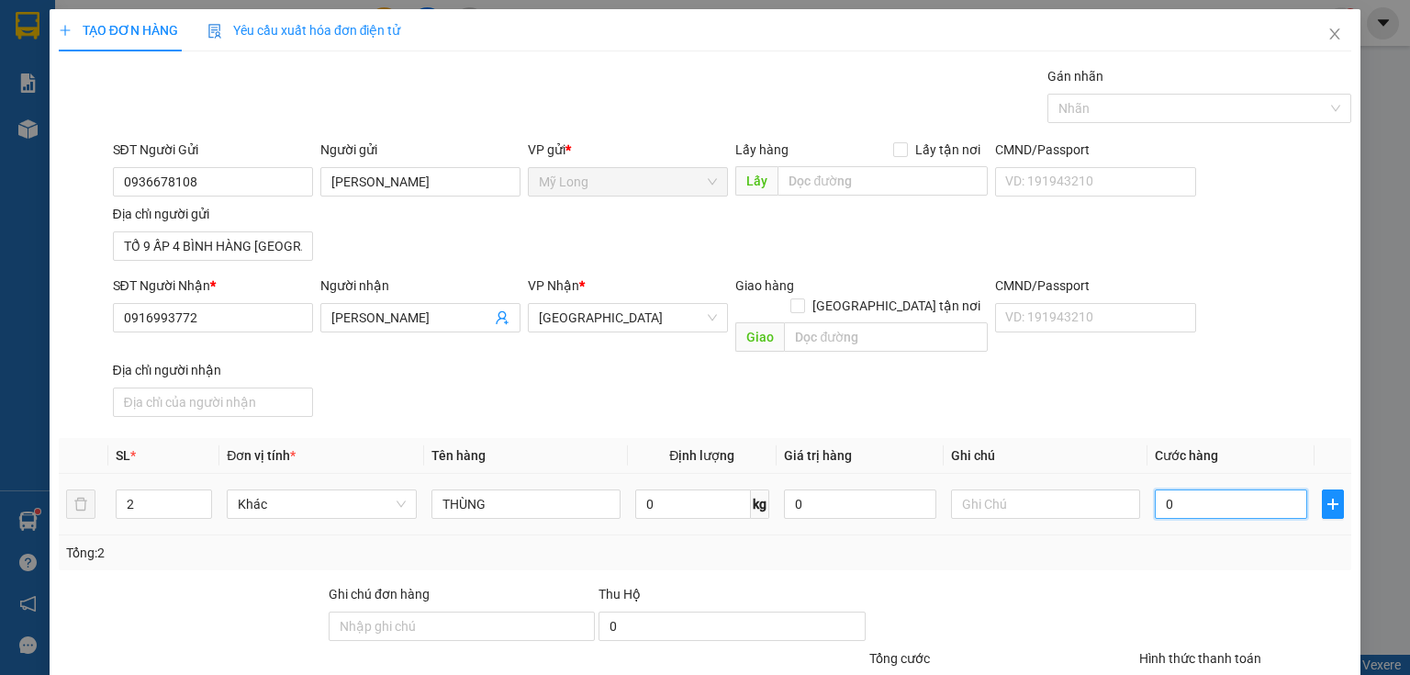
type input "06"
type input "6"
type input "060"
type input "60"
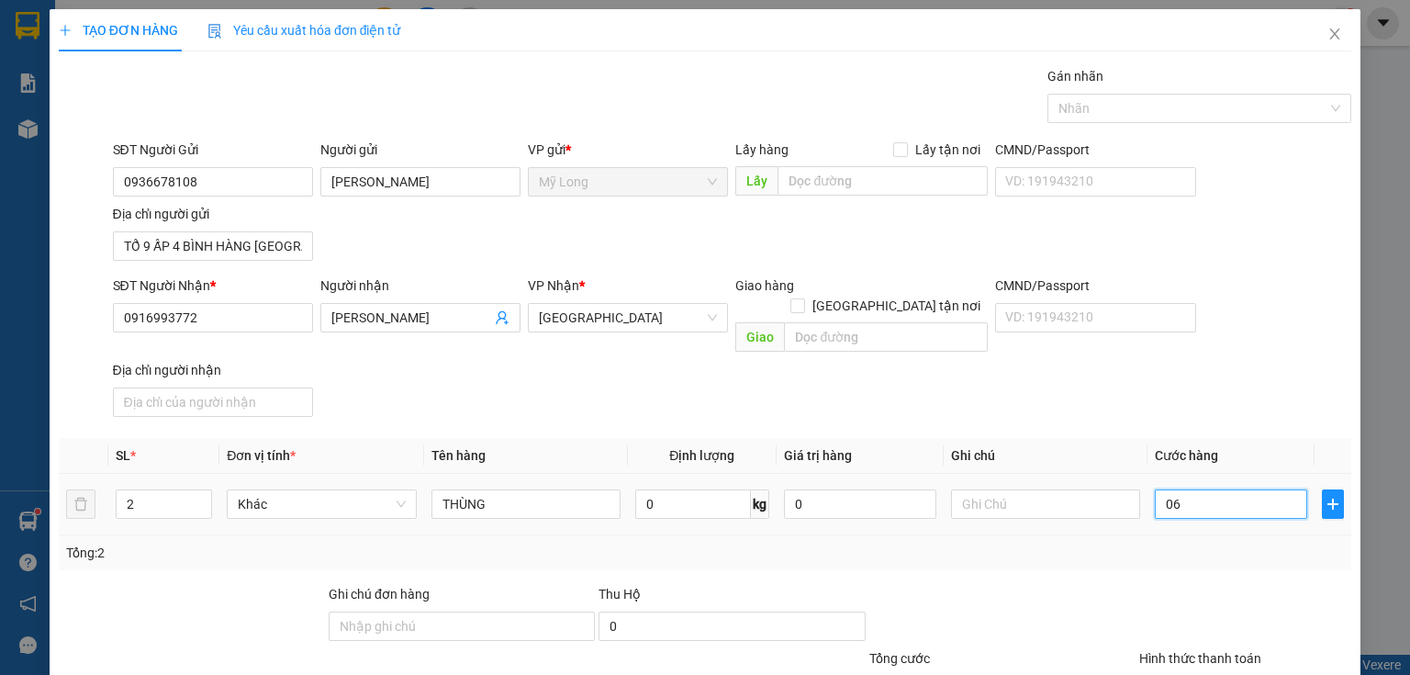
type input "60"
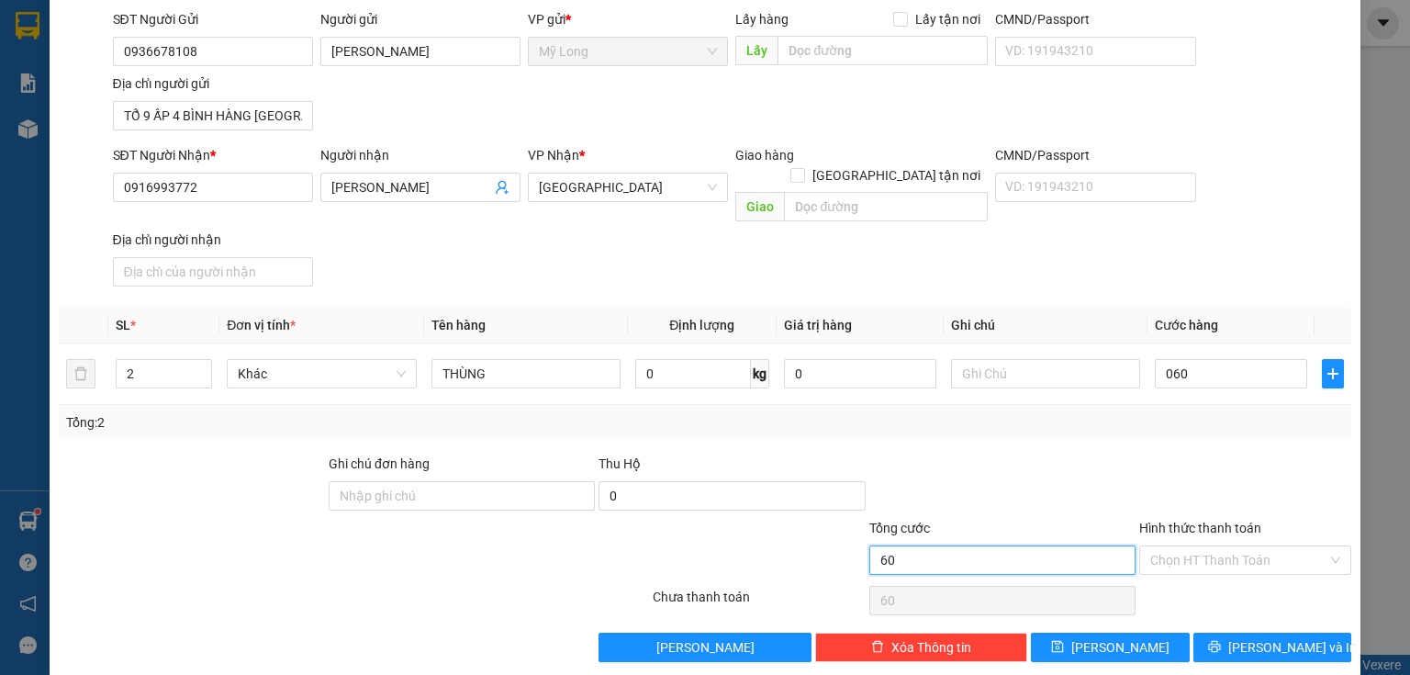
type input "60.000"
click at [1053, 545] on input "60.000" at bounding box center [1002, 559] width 266 height 29
click at [1168, 546] on input "Hình thức thanh toán" at bounding box center [1238, 560] width 177 height 28
click at [1174, 562] on div "Tại văn phòng" at bounding box center [1235, 574] width 189 height 20
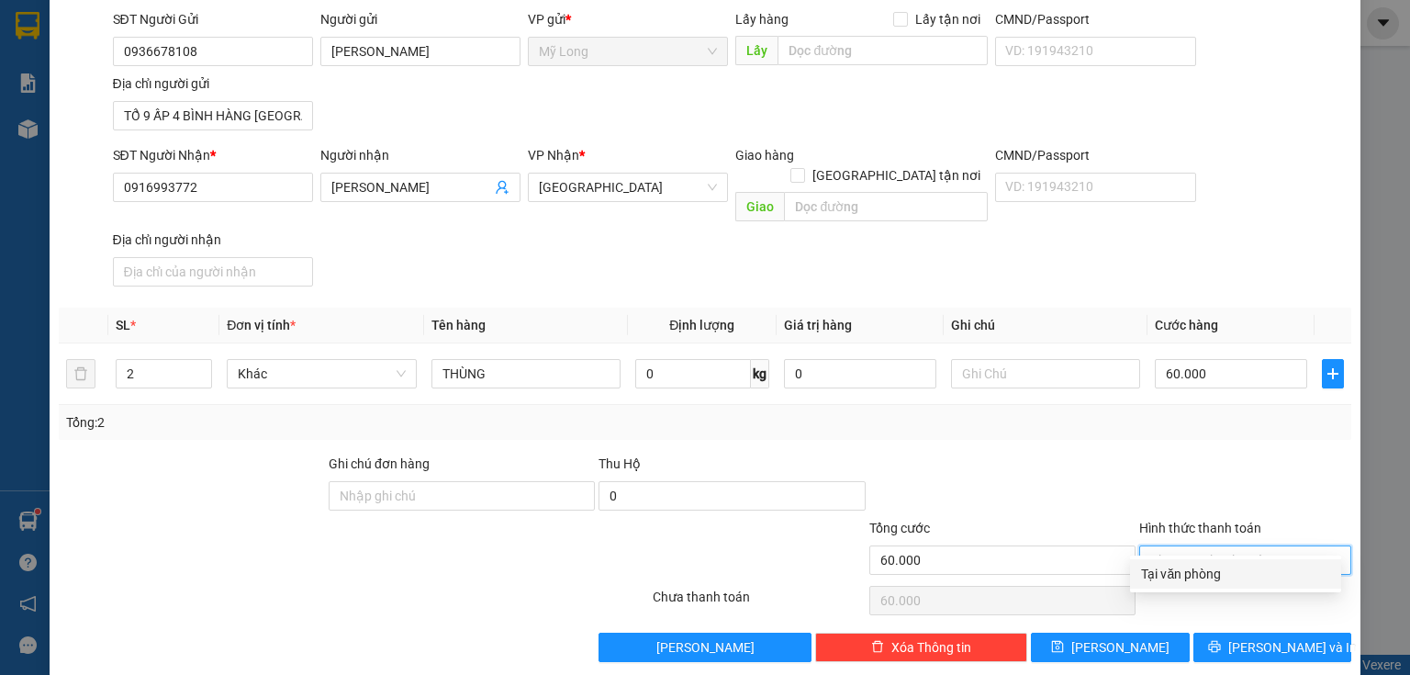
type input "0"
click at [1174, 562] on button "[PERSON_NAME] và In" at bounding box center [1272, 646] width 159 height 29
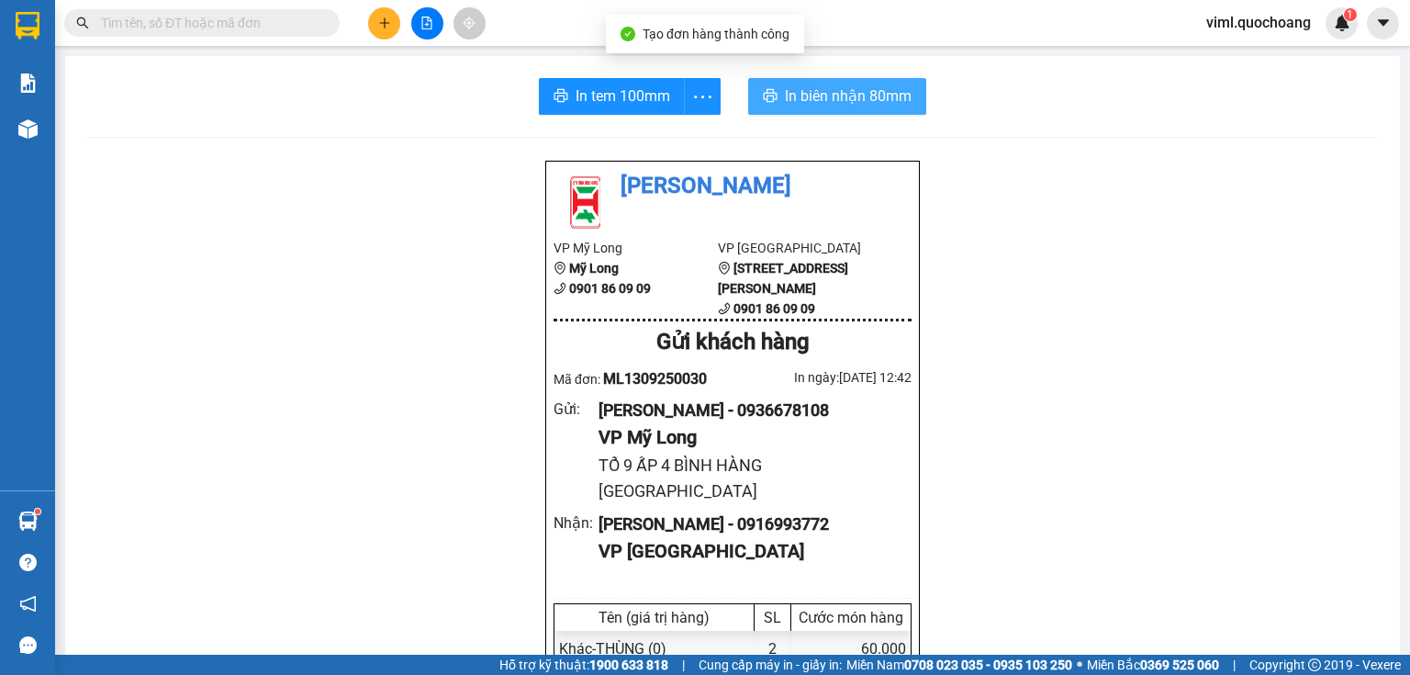
click at [827, 97] on span "In biên nhận 80mm" at bounding box center [848, 95] width 127 height 23
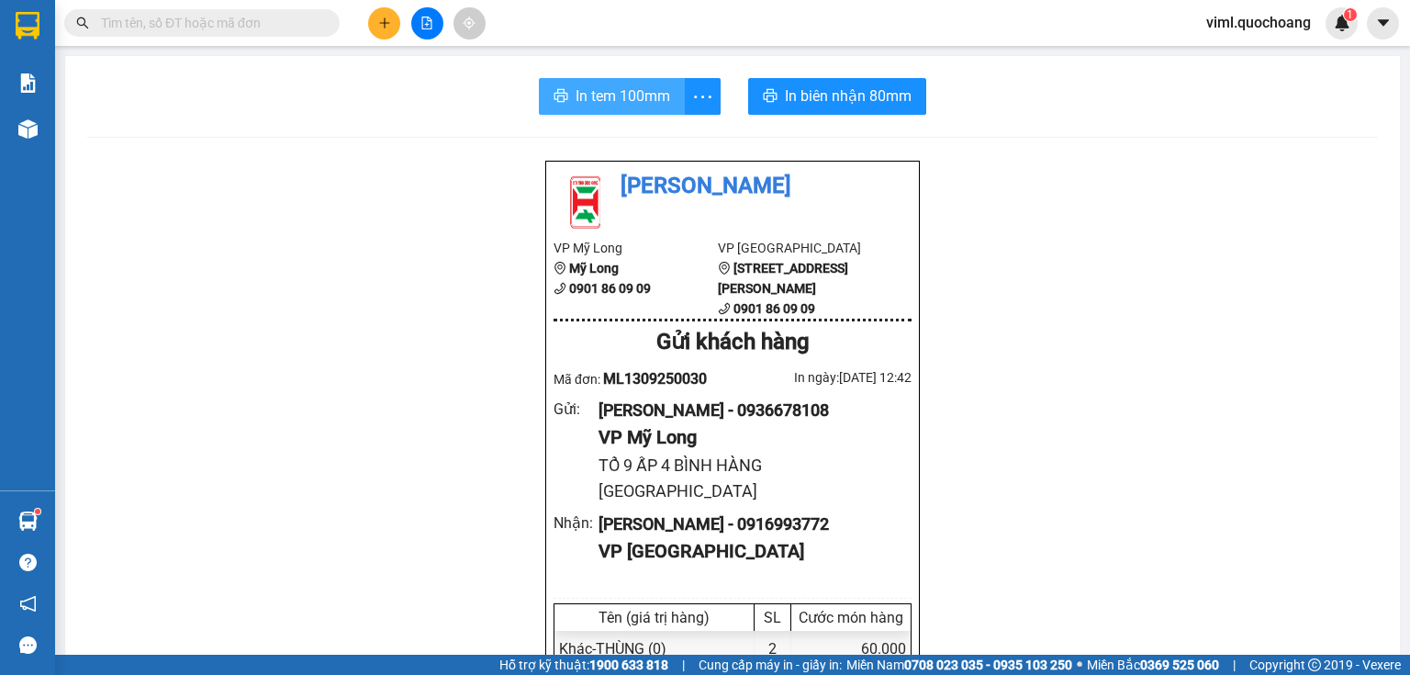
click at [631, 99] on span "In tem 100mm" at bounding box center [623, 95] width 95 height 23
click at [389, 29] on button at bounding box center [384, 23] width 32 height 32
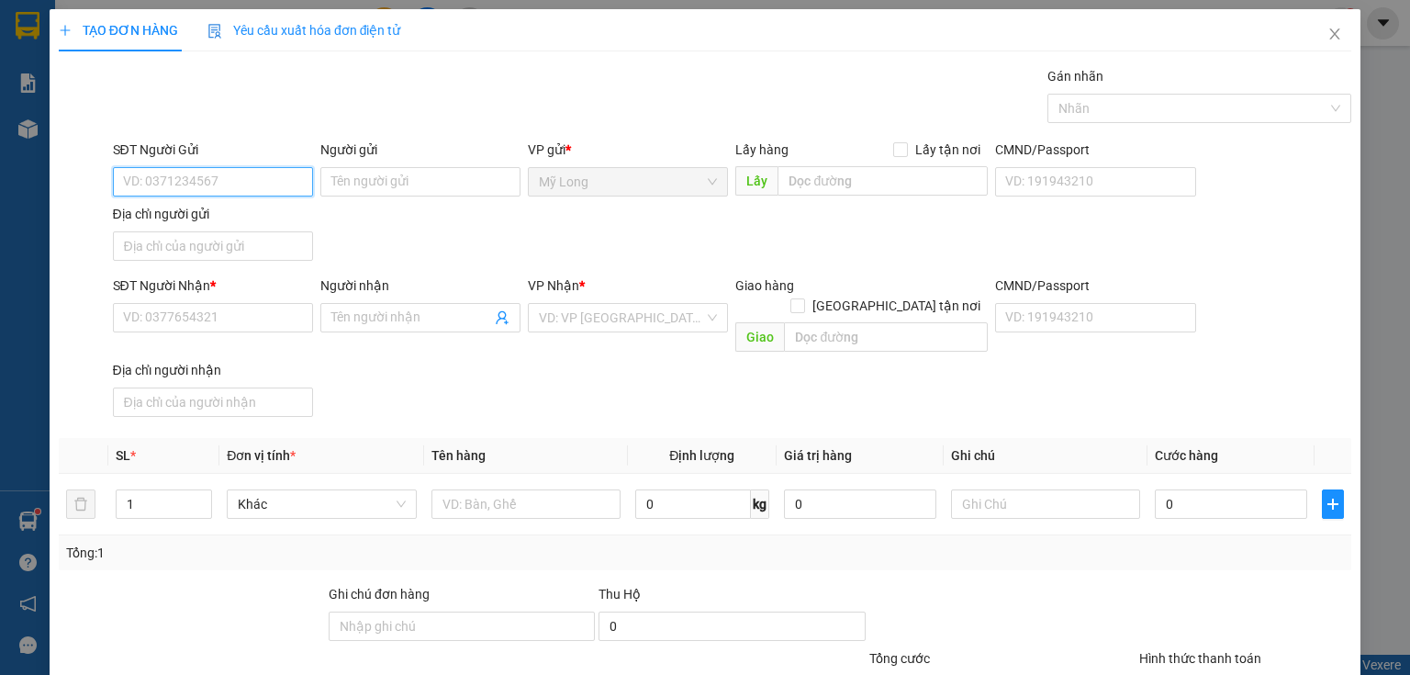
click at [265, 184] on input "SĐT Người Gửi" at bounding box center [213, 181] width 200 height 29
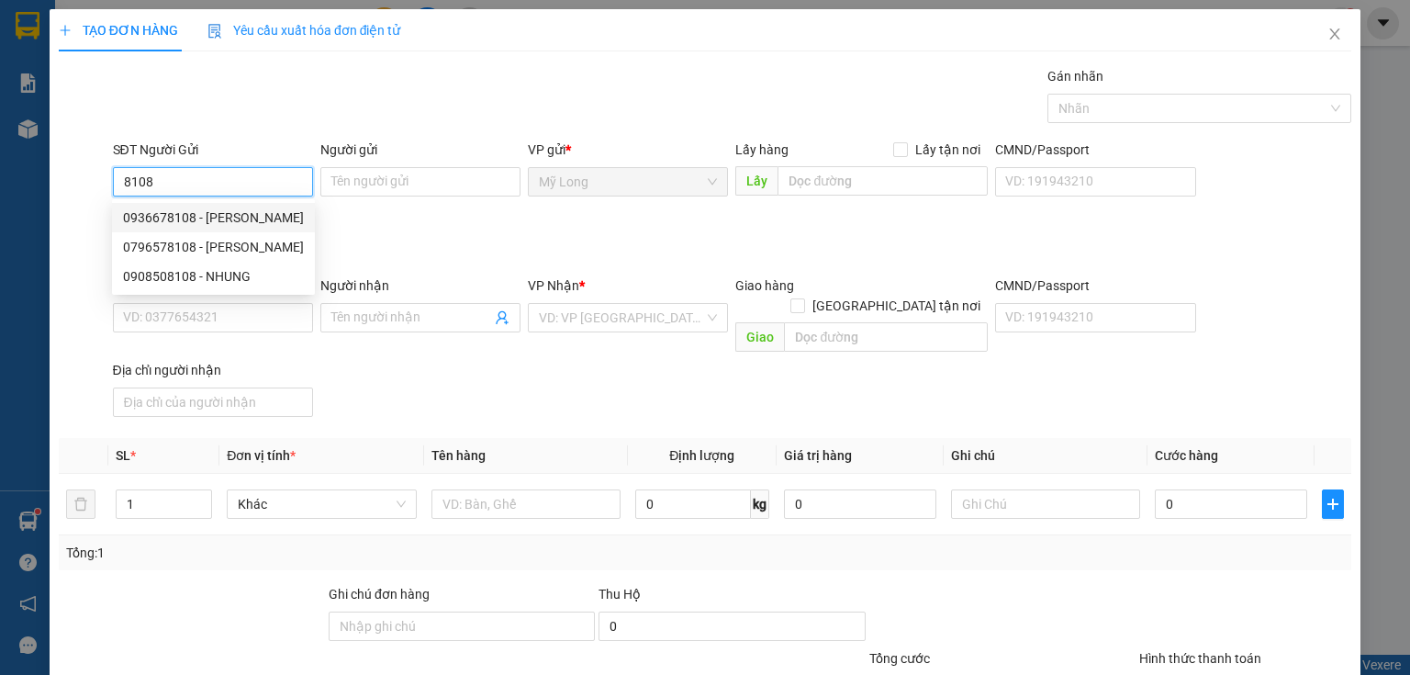
click at [263, 220] on div "0936678108 - [PERSON_NAME]" at bounding box center [213, 217] width 181 height 20
type input "0936678108"
type input "[PERSON_NAME]"
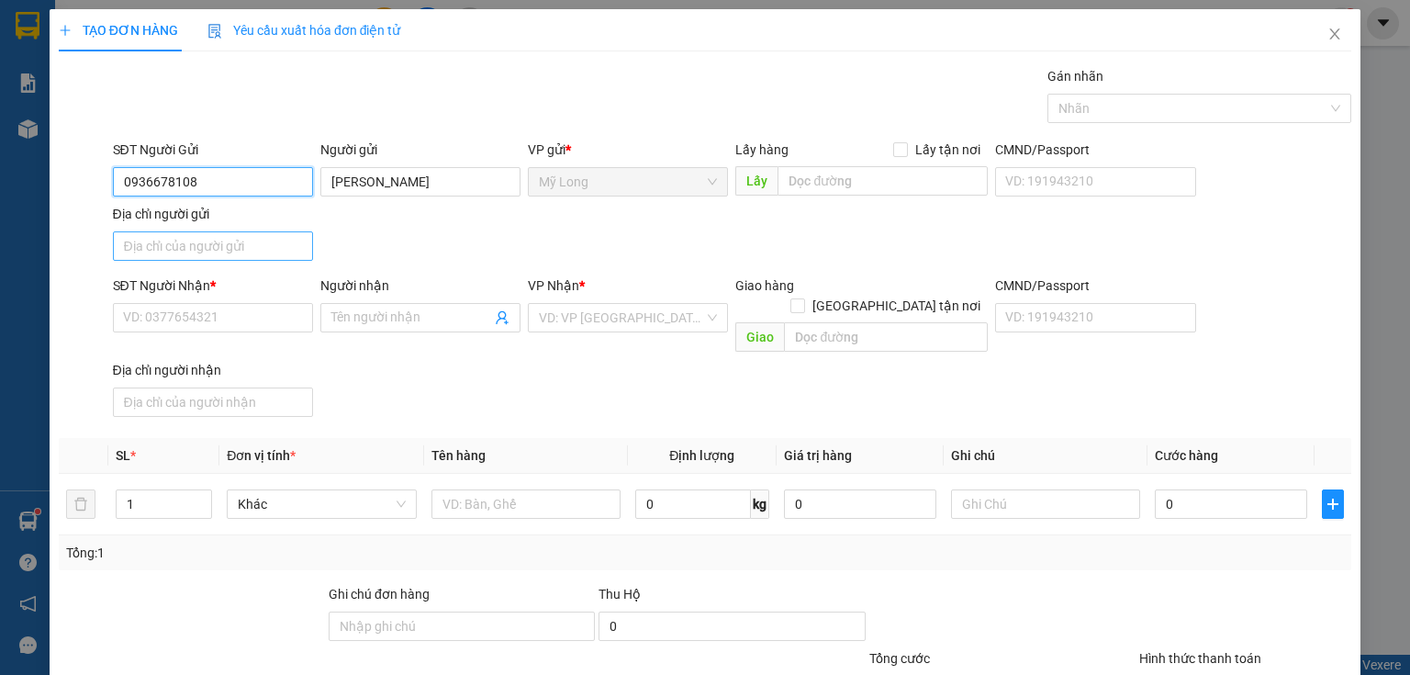
type input "0936678108"
click at [272, 241] on input "Địa chỉ người gửi" at bounding box center [213, 245] width 200 height 29
click at [149, 241] on input "ẤP 3 BÌNH HÀNG [GEOGRAPHIC_DATA]" at bounding box center [213, 245] width 200 height 29
click at [121, 241] on input "ẤP 4 BÌNH HÀNG [GEOGRAPHIC_DATA]" at bounding box center [213, 245] width 200 height 29
type input "TÔ 9 ẤP 4 BÌNH HÀNG [GEOGRAPHIC_DATA]"
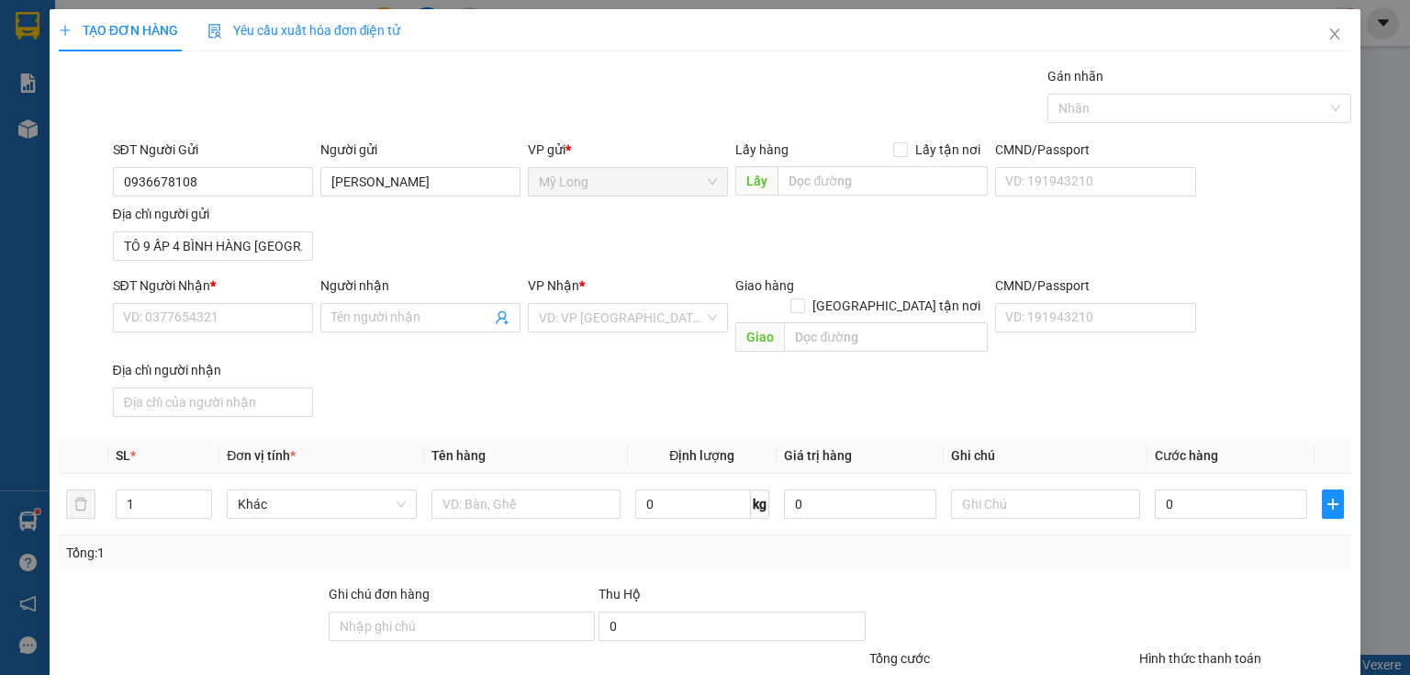
click at [246, 334] on div "SĐT Người Nhận * VD: 0377654321" at bounding box center [213, 307] width 200 height 64
click at [267, 323] on input "SĐT Người Nhận *" at bounding box center [213, 317] width 200 height 29
type input "0918189629"
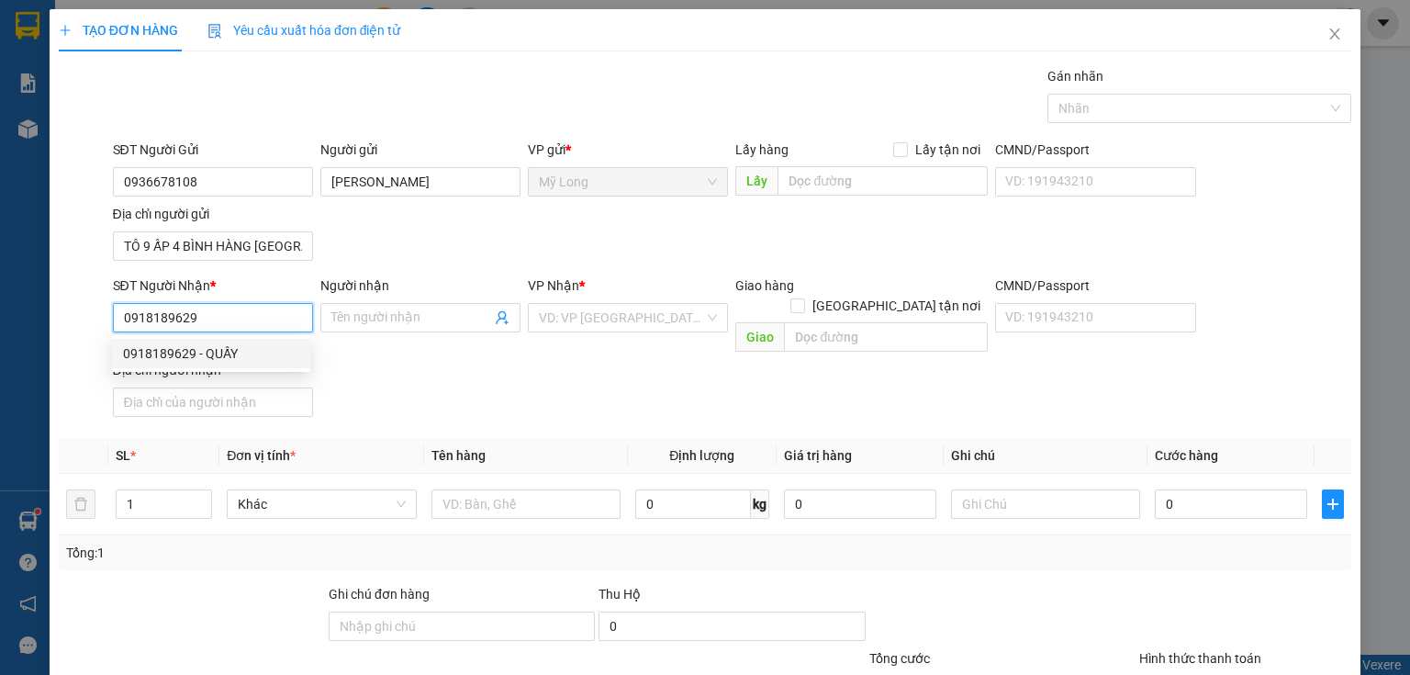
click at [257, 350] on div "0918189629 - QUẤY" at bounding box center [211, 353] width 176 height 20
type input "QUẤY"
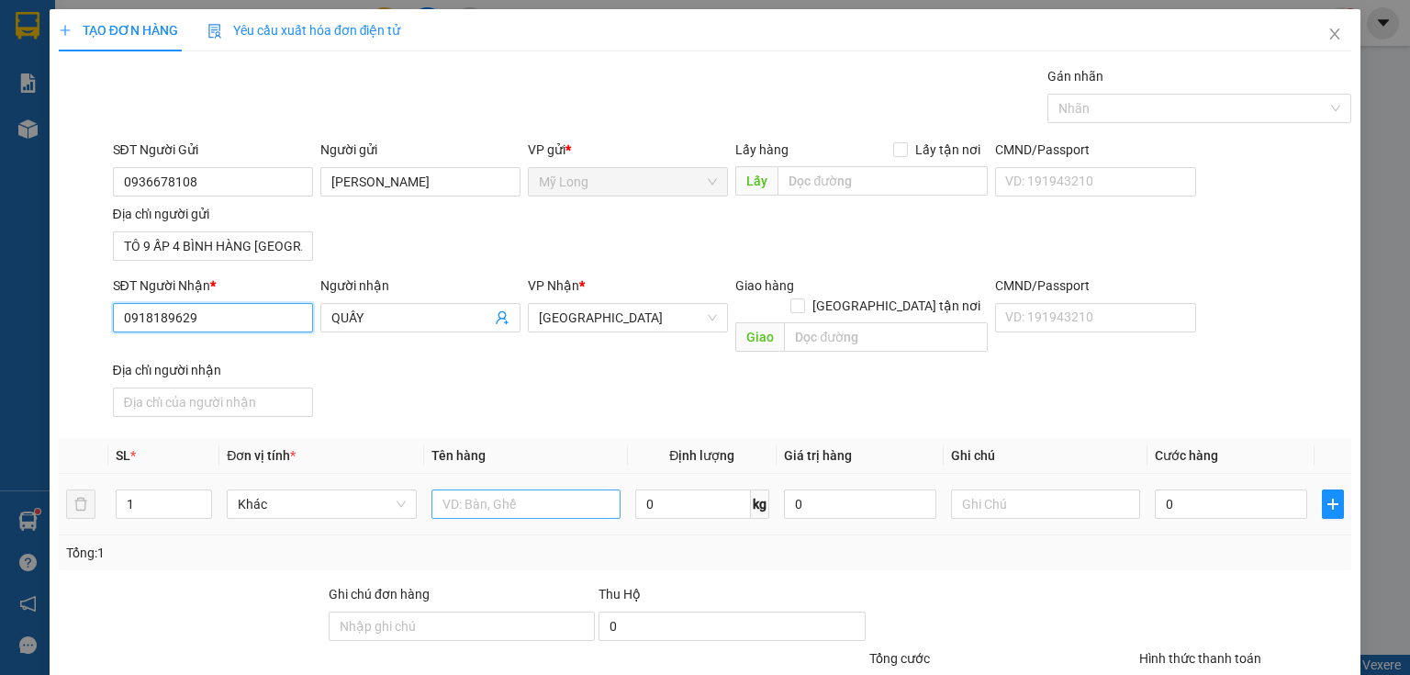
type input "0918189629"
click at [532, 489] on input "text" at bounding box center [525, 503] width 189 height 29
type input "THÙNG"
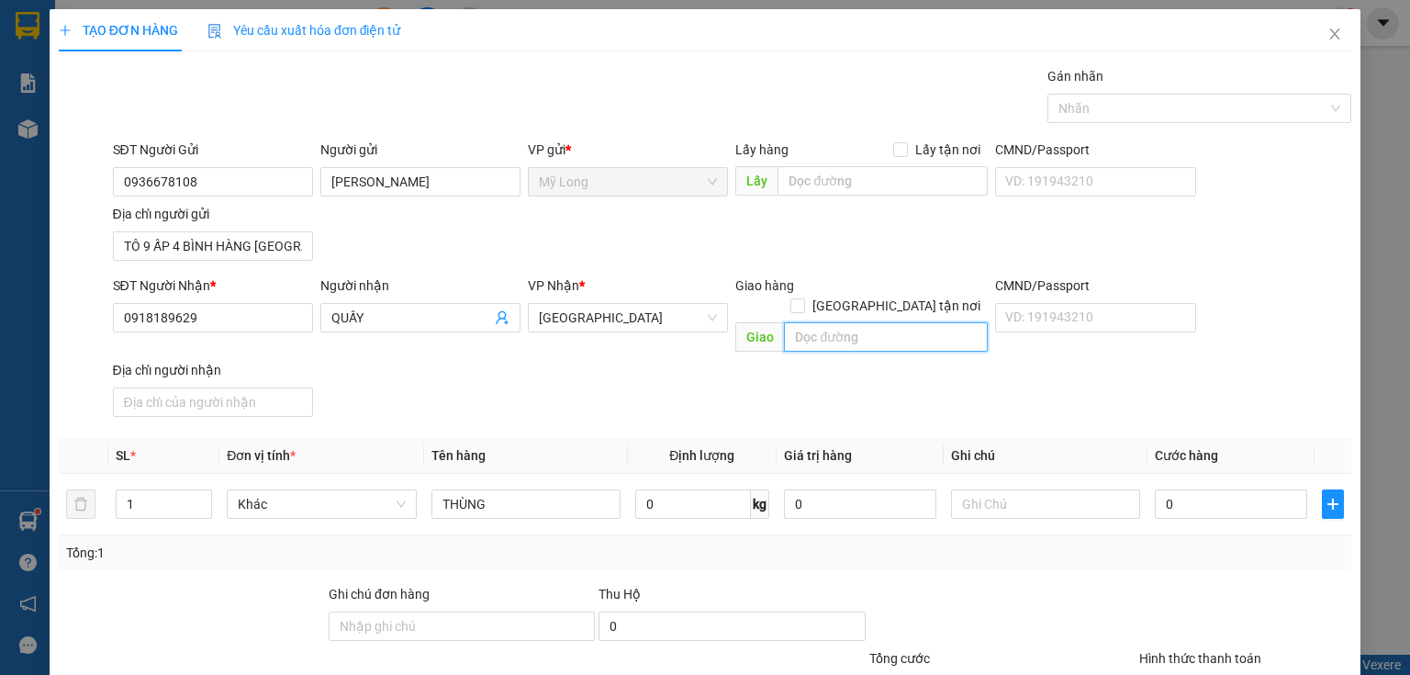
click at [843, 322] on input "text" at bounding box center [886, 336] width 204 height 29
click at [803, 298] on input "[GEOGRAPHIC_DATA] tận nơi" at bounding box center [796, 304] width 13 height 13
checkbox input "true"
click at [867, 322] on input "text" at bounding box center [886, 336] width 204 height 29
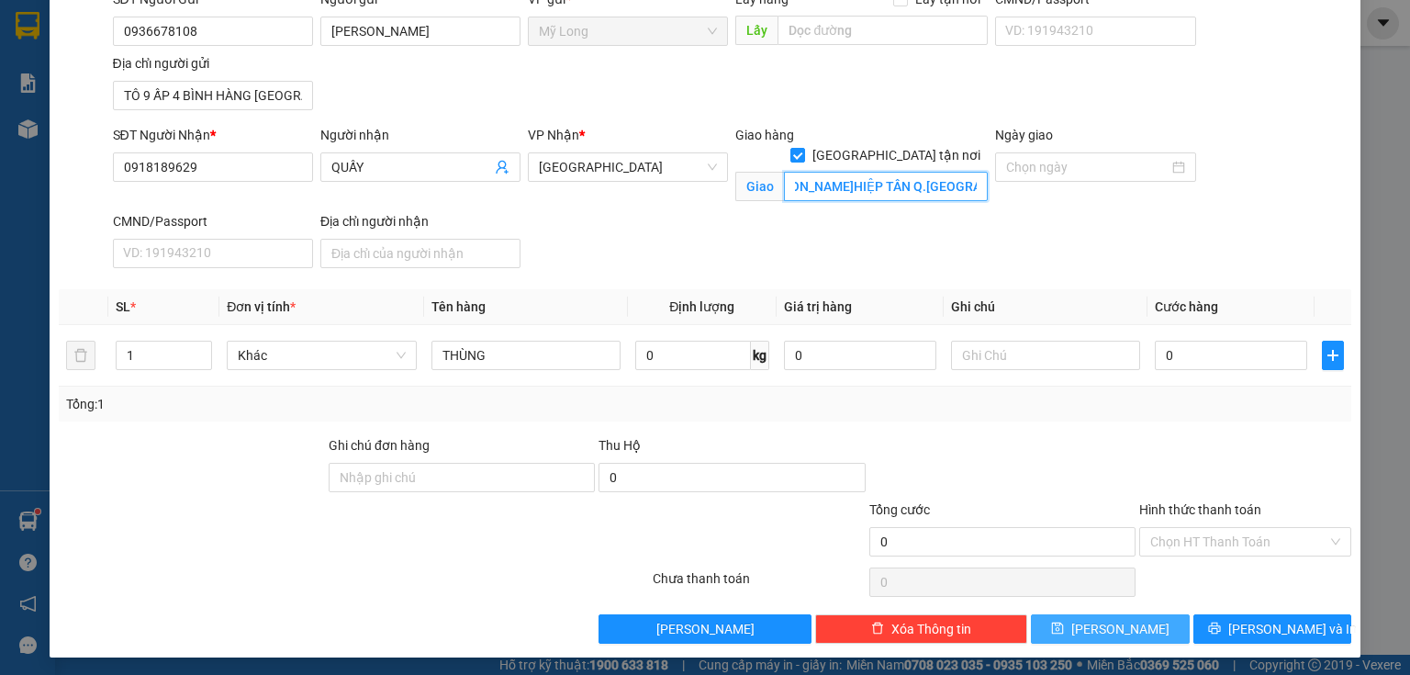
scroll to position [151, 0]
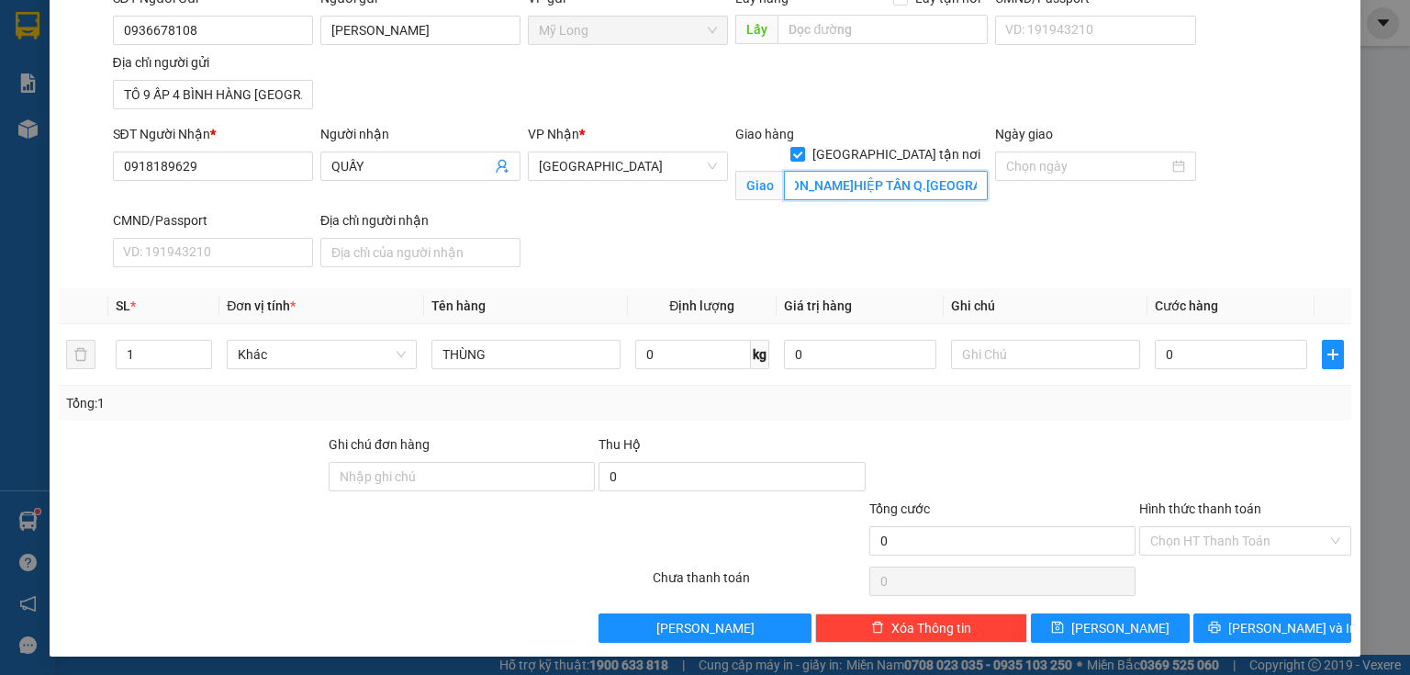
click at [845, 171] on input "62 LÝ [PERSON_NAME]HIỆP TÂN Q.[GEOGRAPHIC_DATA]" at bounding box center [886, 185] width 204 height 29
type input "62 LÝ [PERSON_NAME] PHƯỜNG [GEOGRAPHIC_DATA][GEOGRAPHIC_DATA]"
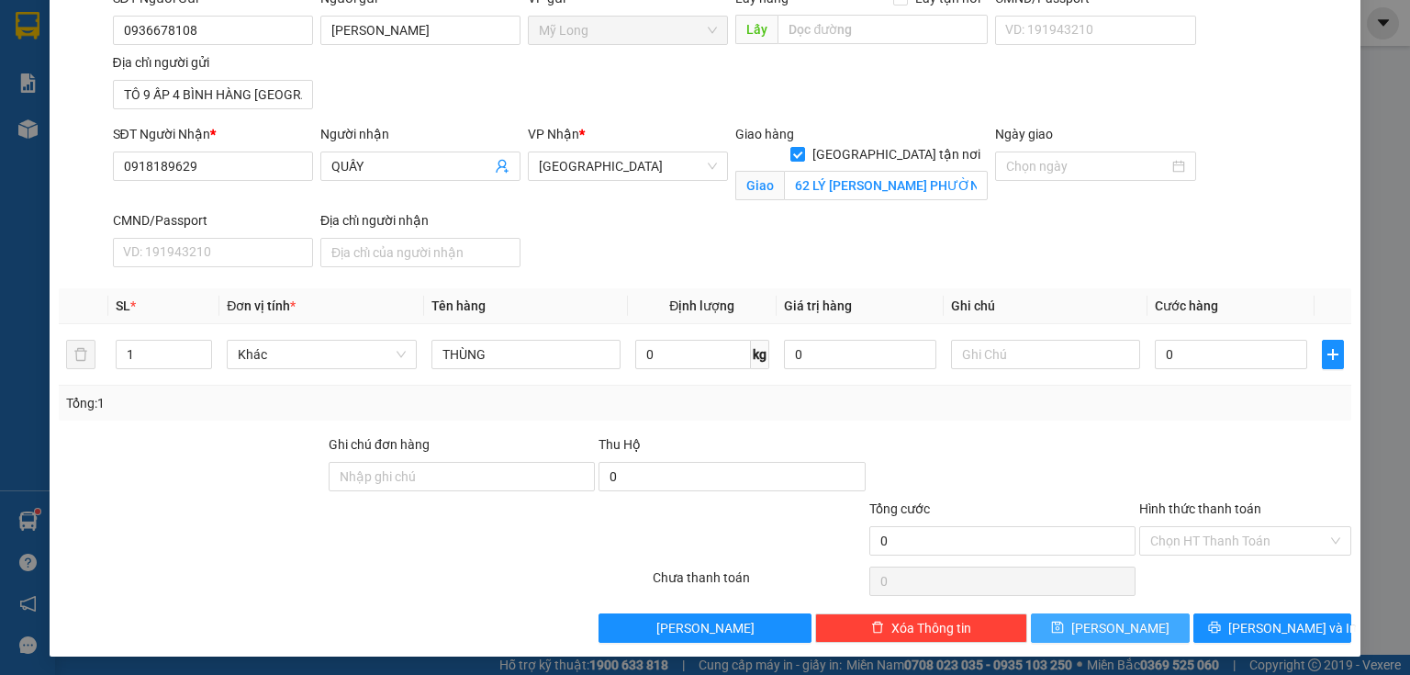
click at [1094, 562] on button "[PERSON_NAME]" at bounding box center [1110, 627] width 159 height 29
checkbox input "false"
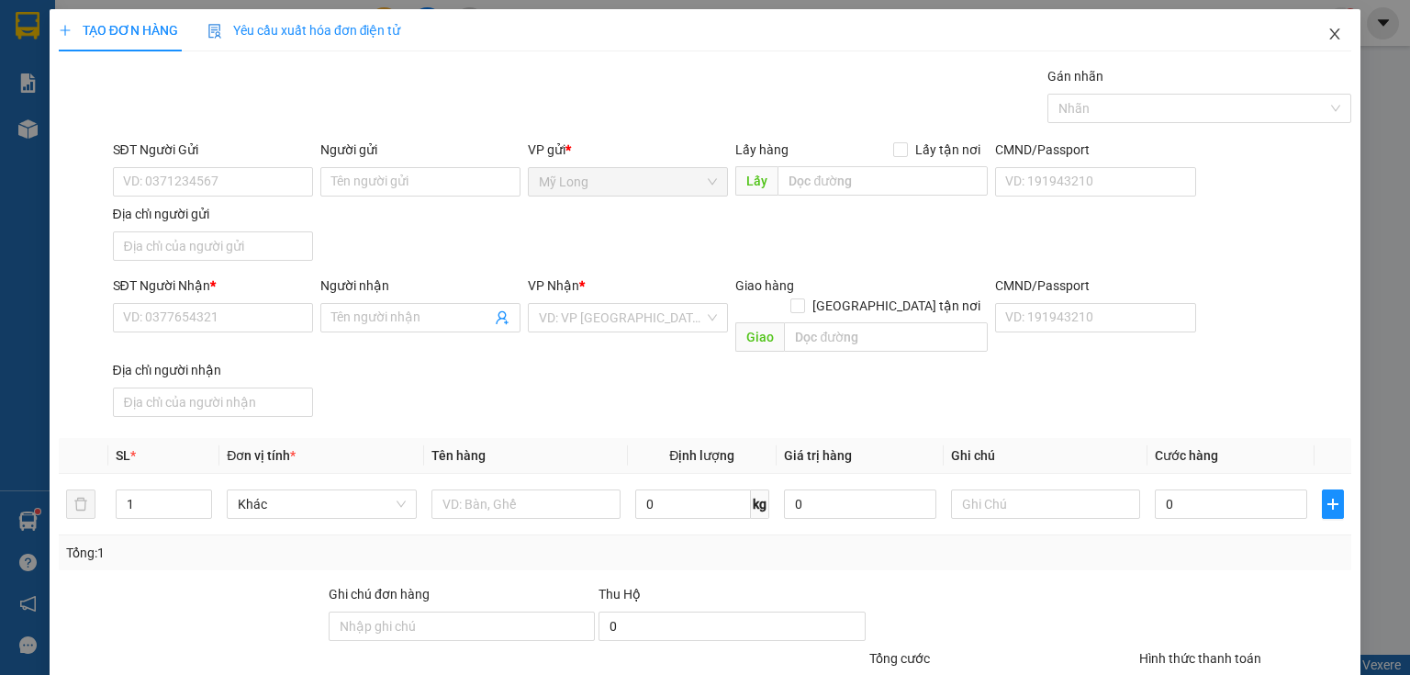
click at [1174, 34] on icon "close" at bounding box center [1334, 34] width 15 height 15
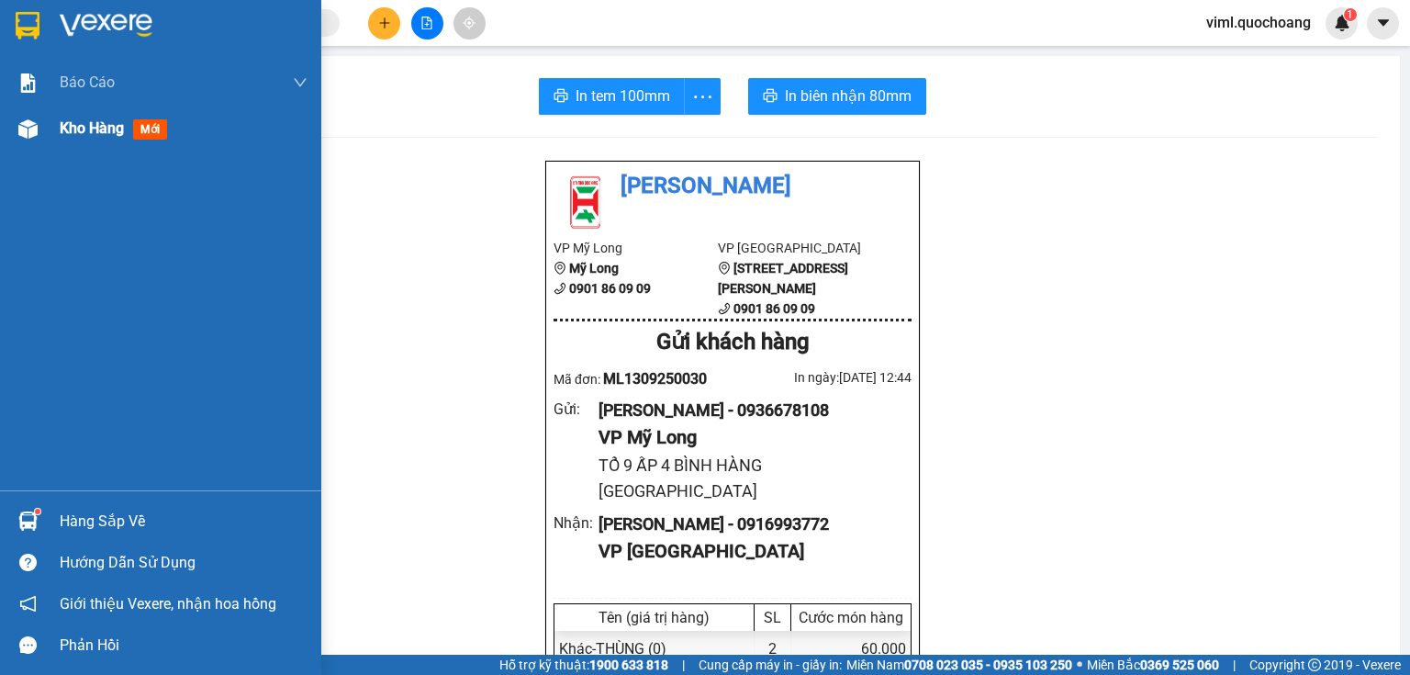
click at [43, 136] on div at bounding box center [28, 129] width 32 height 32
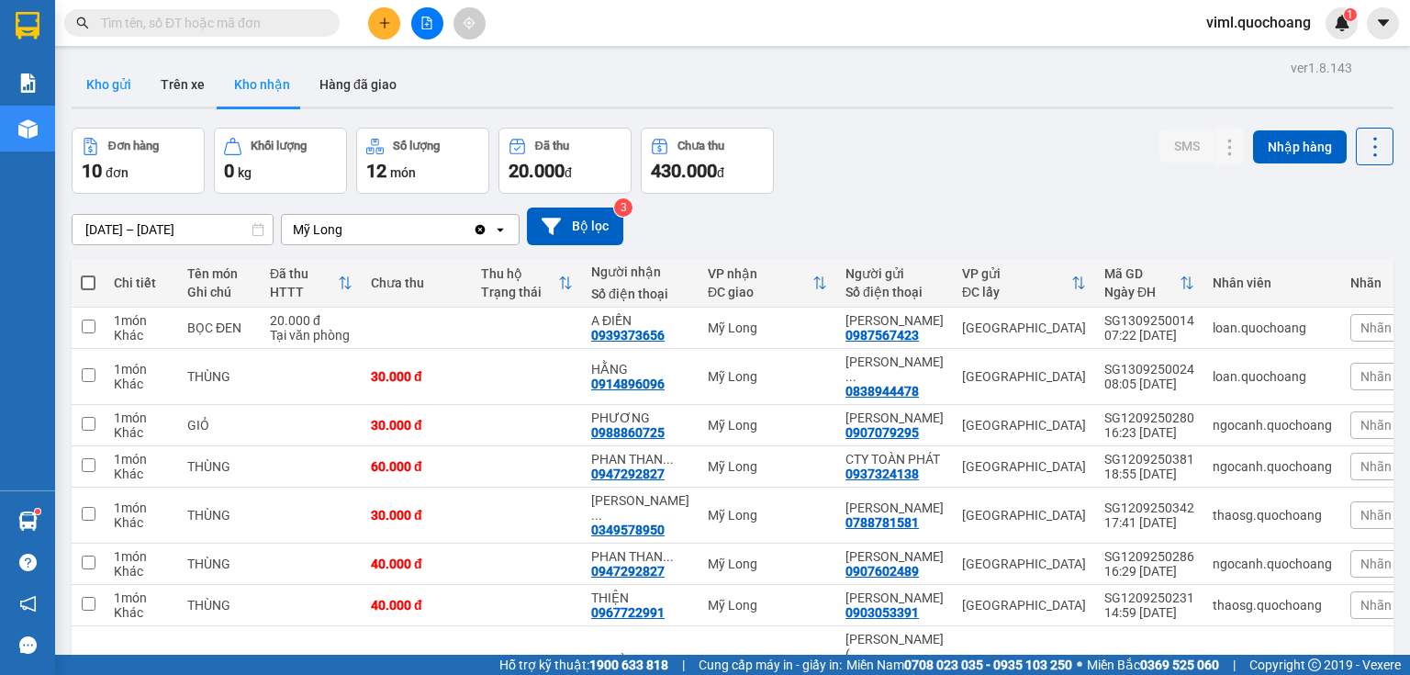
click at [111, 87] on button "Kho gửi" at bounding box center [109, 84] width 74 height 44
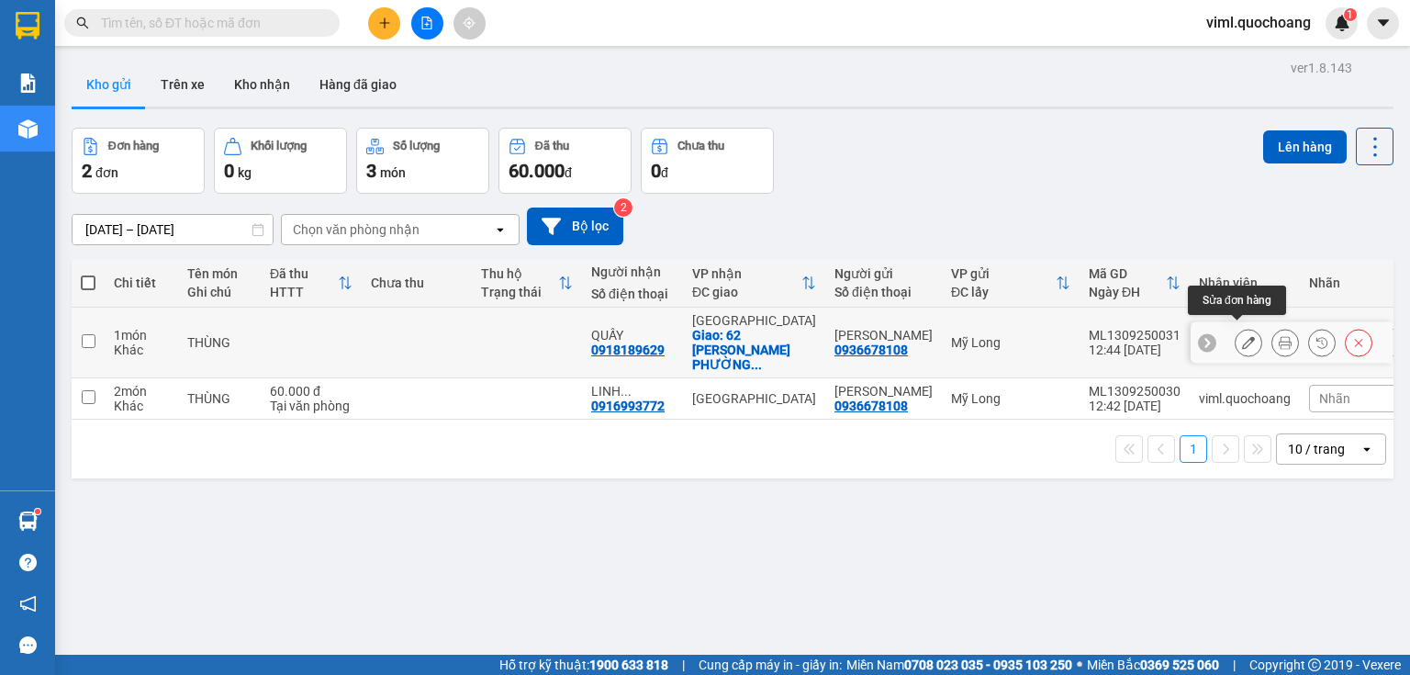
click at [1174, 340] on icon at bounding box center [1248, 342] width 13 height 13
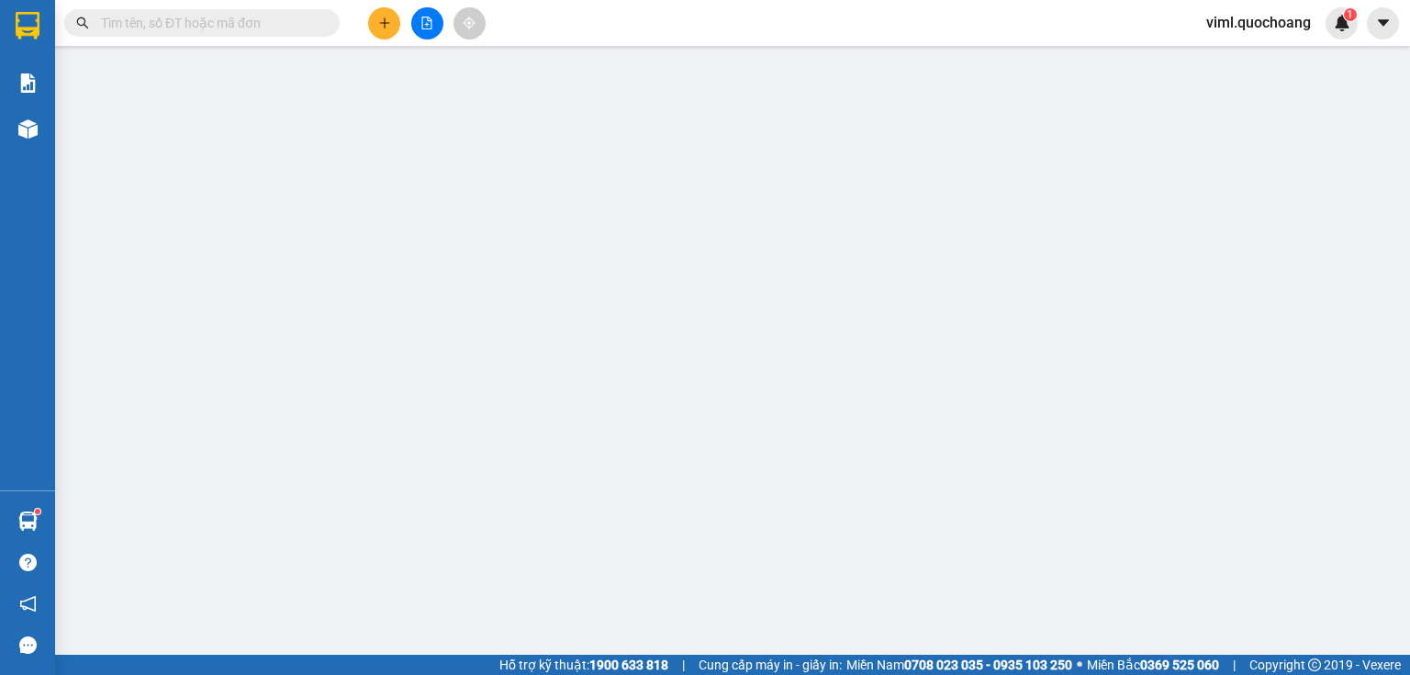
type input "0936678108"
type input "[PERSON_NAME]"
type input "TÔ 9 ẤP 4 BÌNH HÀNG [GEOGRAPHIC_DATA]"
type input "0918189629"
type input "QUẤY"
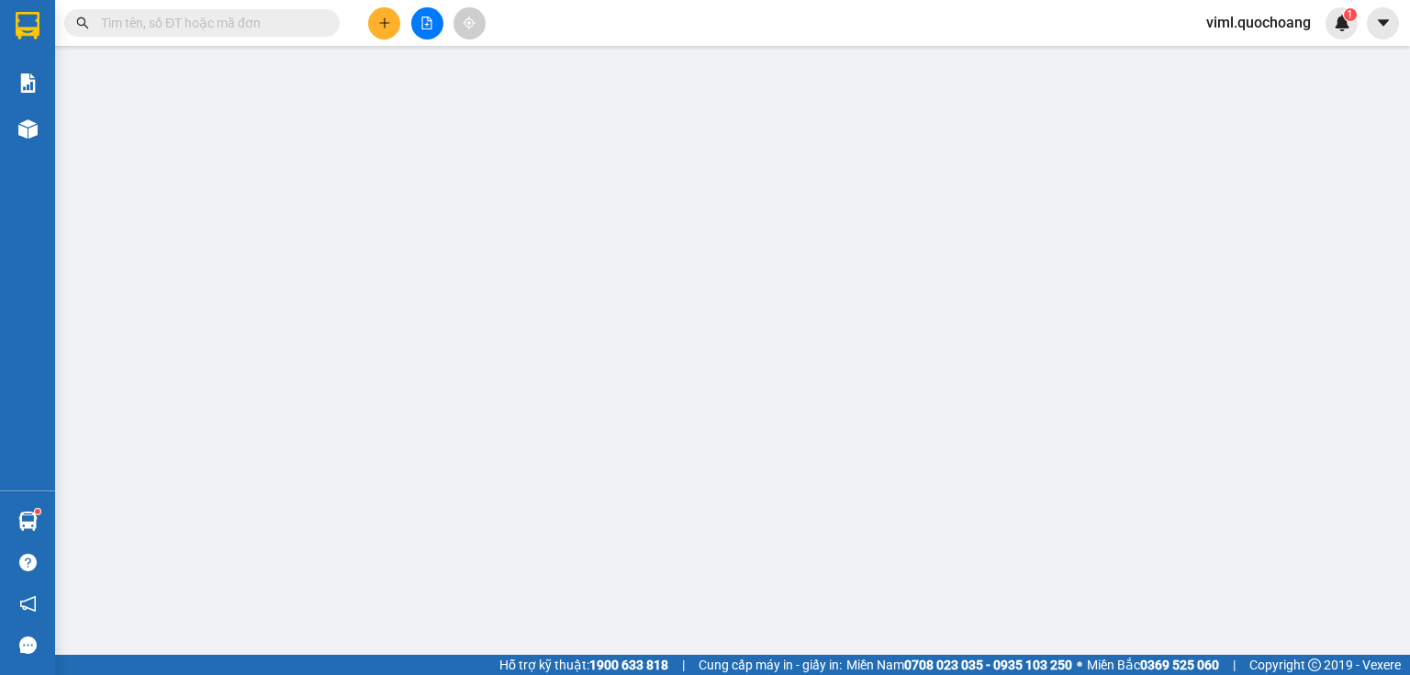
checkbox input "true"
type input "62 LÝ [PERSON_NAME] PHƯỜNG [GEOGRAPHIC_DATA][GEOGRAPHIC_DATA]"
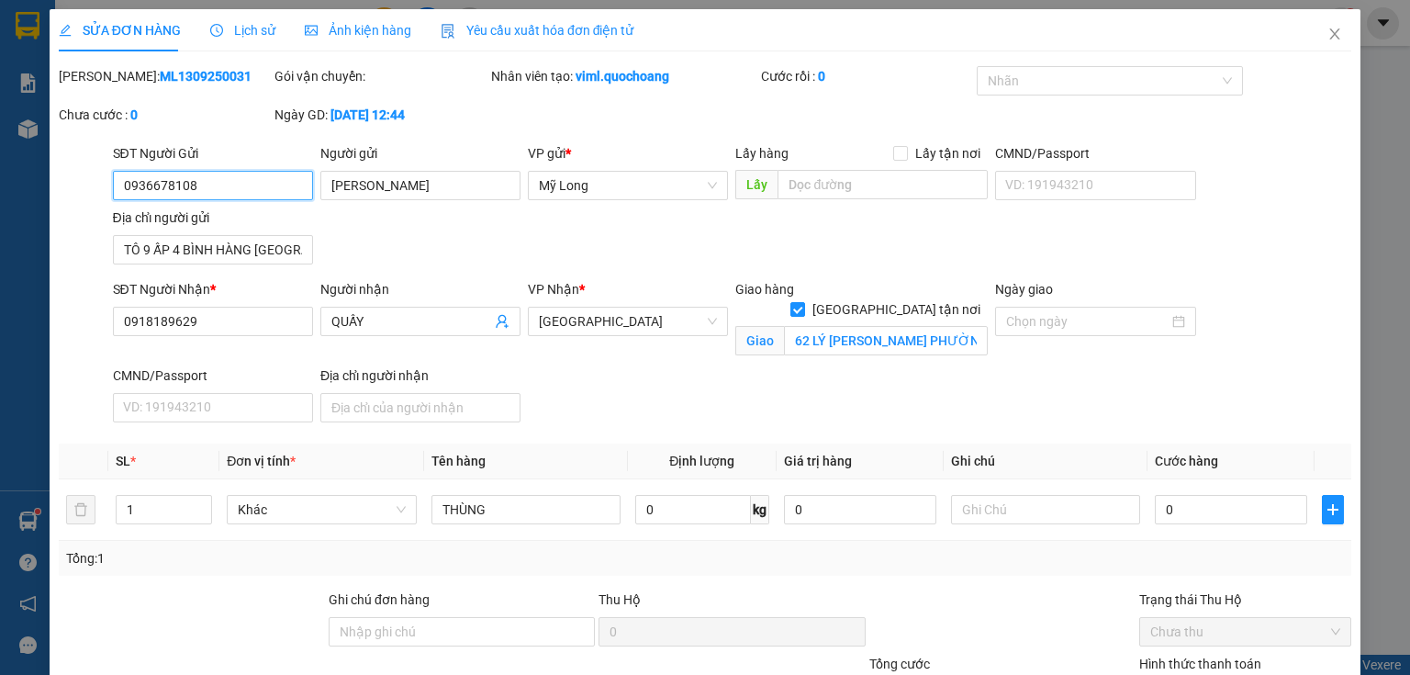
scroll to position [73, 0]
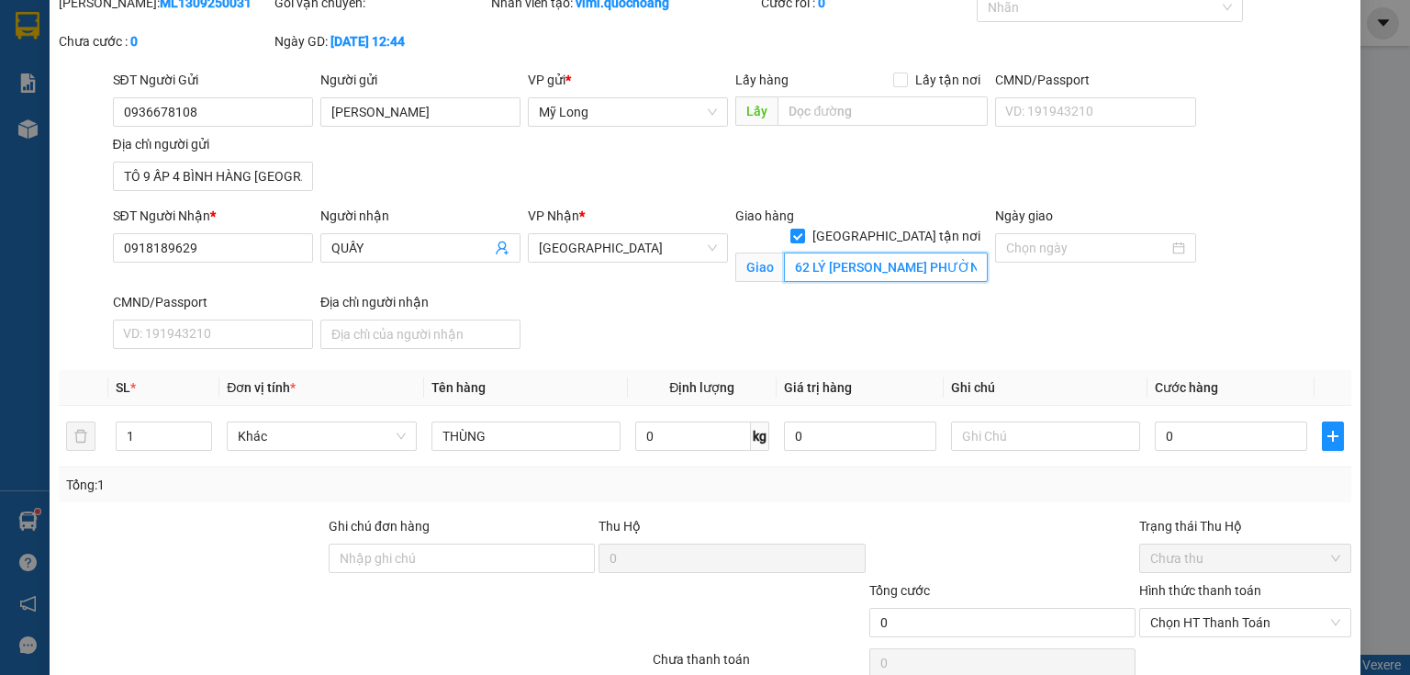
click at [936, 252] on input "62 LÝ [PERSON_NAME] PHƯỜNG [GEOGRAPHIC_DATA][GEOGRAPHIC_DATA]" at bounding box center [886, 266] width 204 height 29
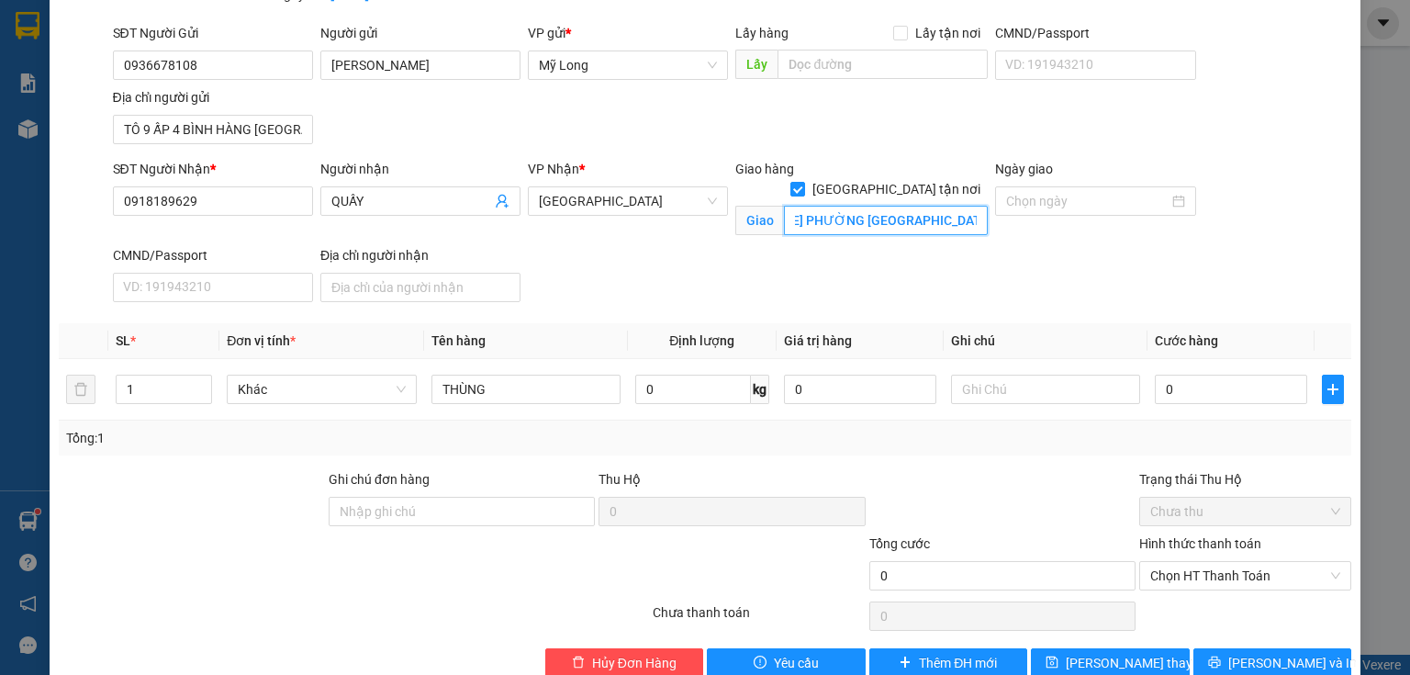
scroll to position [156, 0]
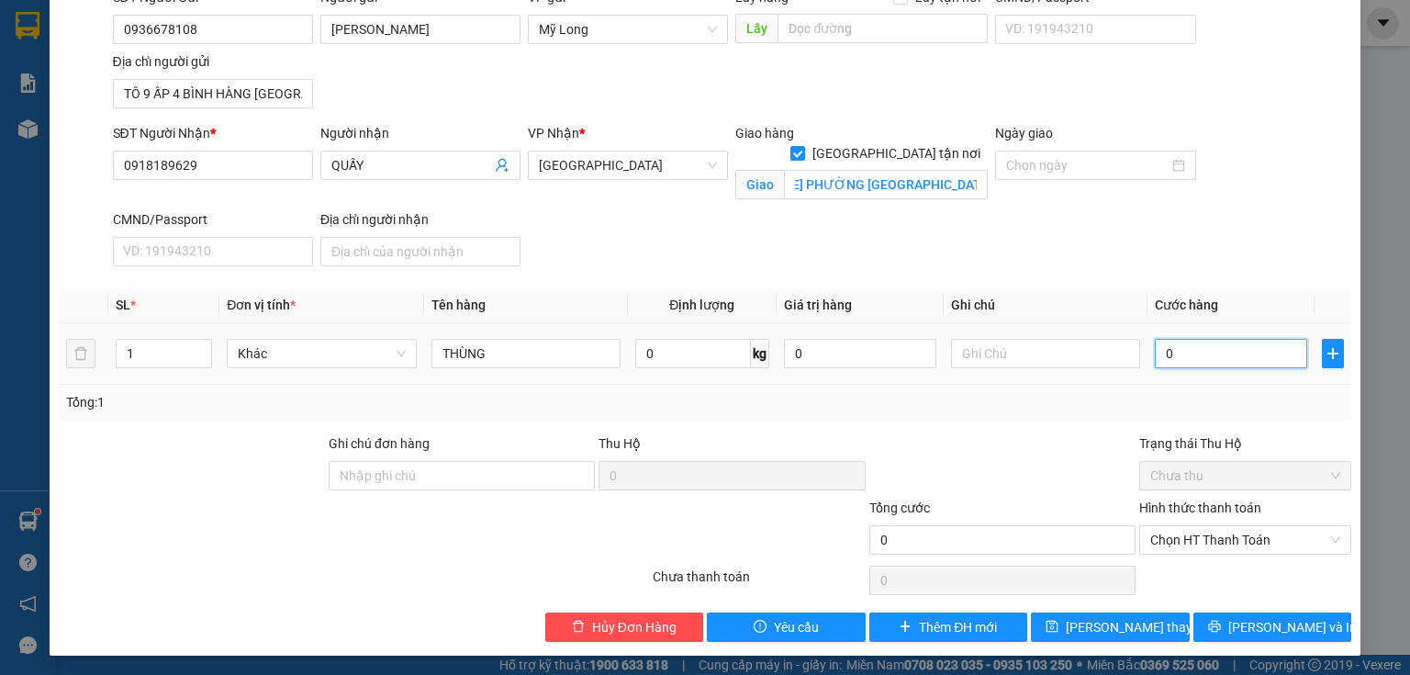
click at [1174, 348] on input "0" at bounding box center [1231, 353] width 152 height 29
type input "1"
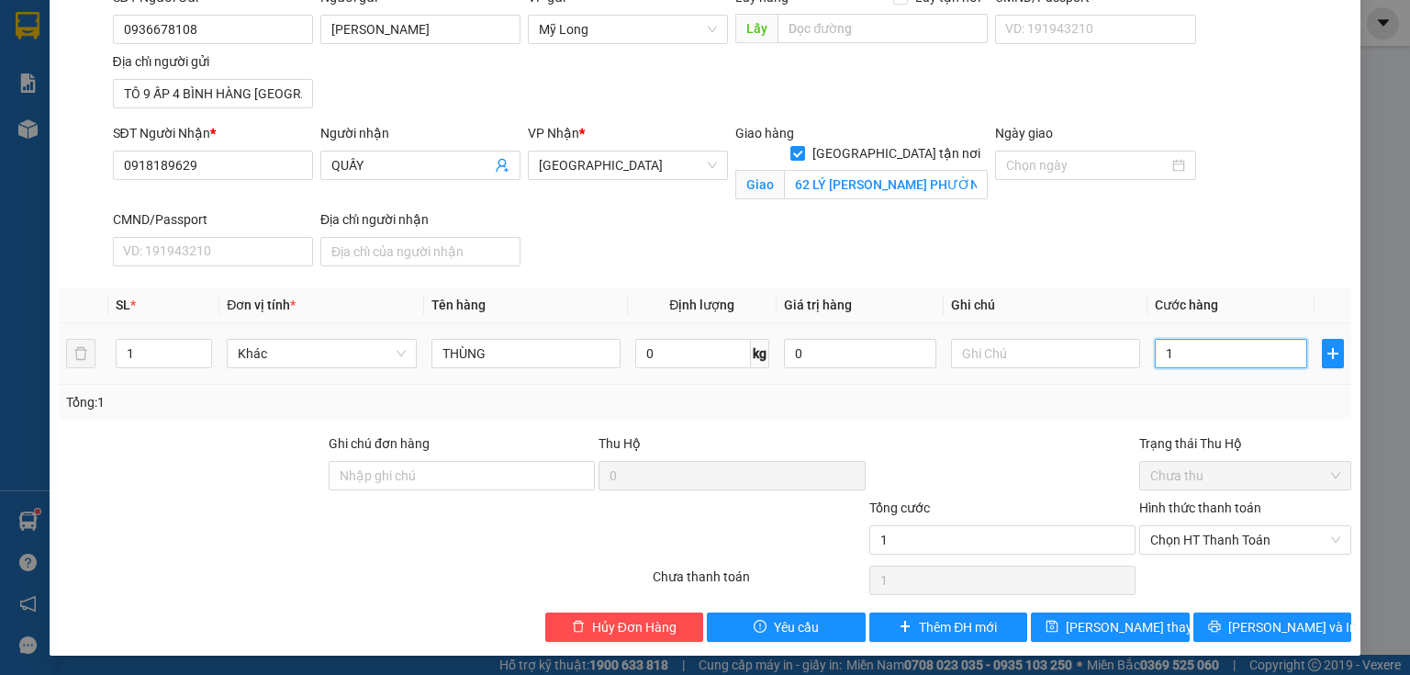
type input "14"
type input "140"
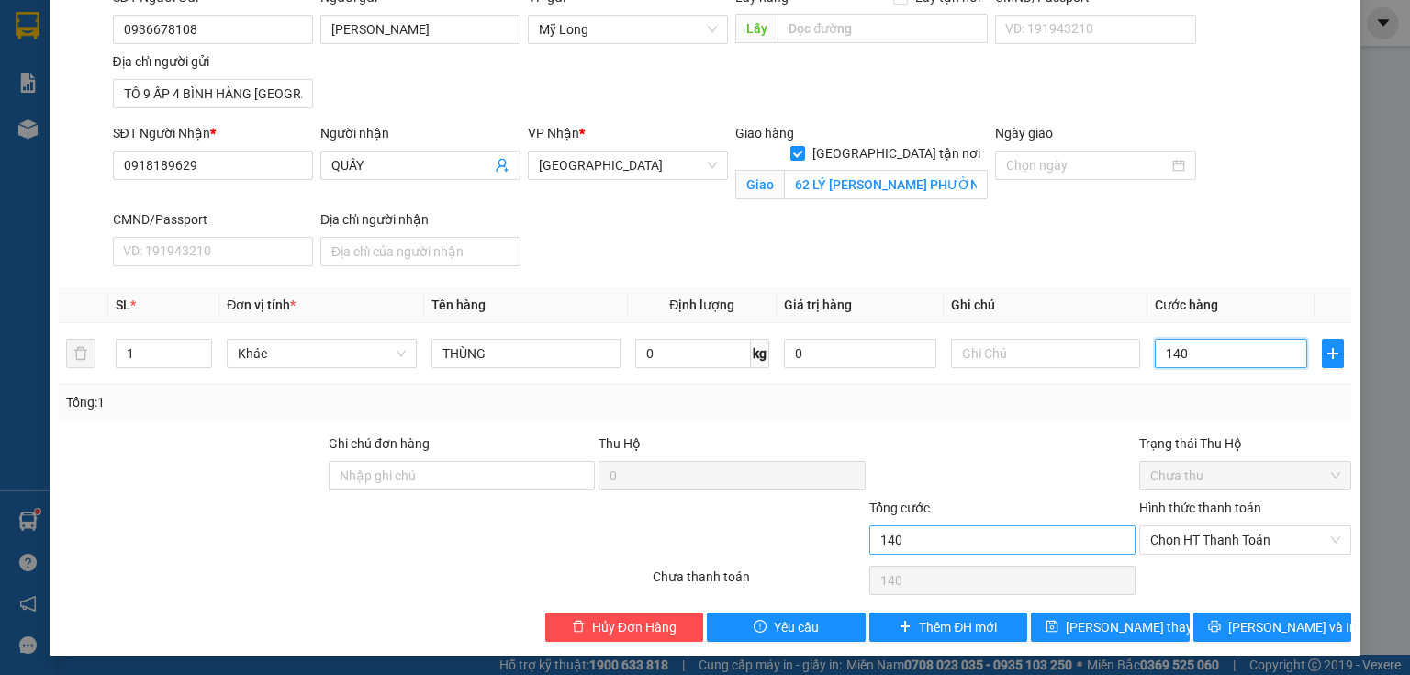
type input "140"
type input "140.000"
drag, startPoint x: 1072, startPoint y: 543, endPoint x: 1125, endPoint y: 525, distance: 56.3
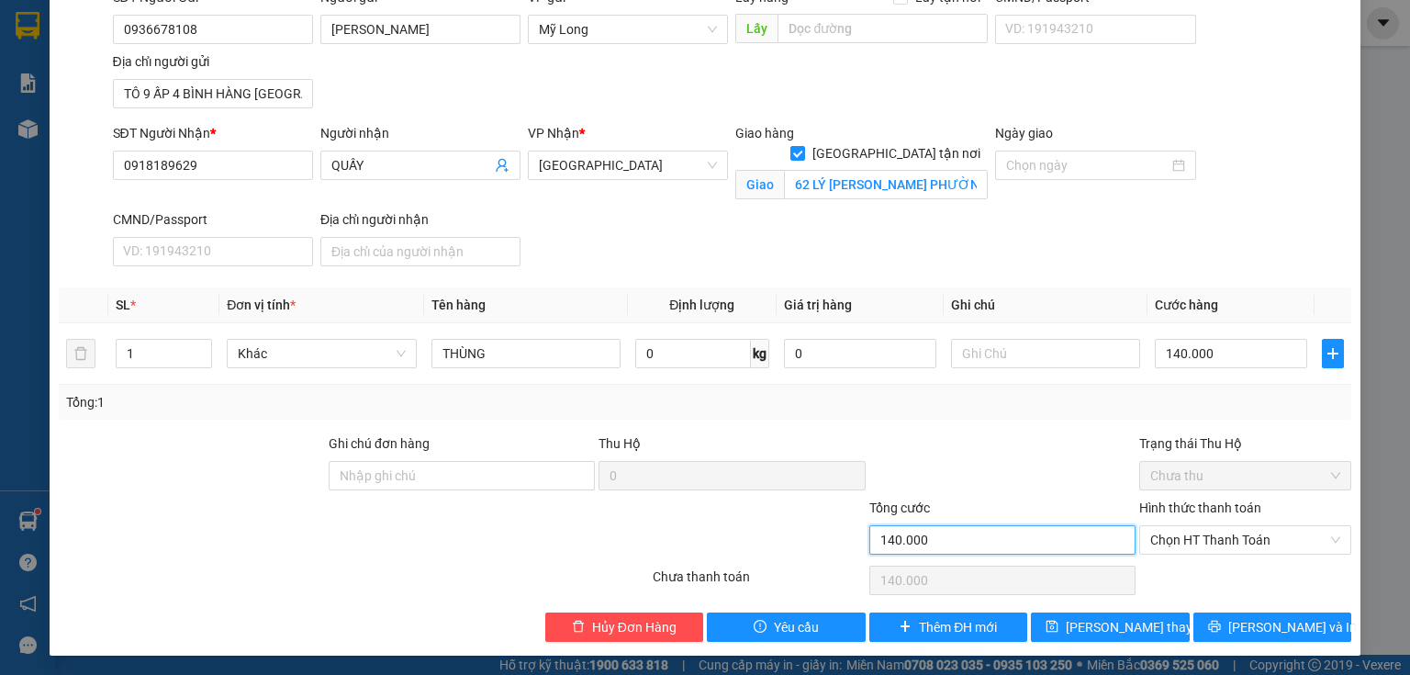
click at [1073, 543] on input "140.000" at bounding box center [1002, 539] width 266 height 29
click at [1174, 534] on span "Chọn HT Thanh Toán" at bounding box center [1245, 540] width 190 height 28
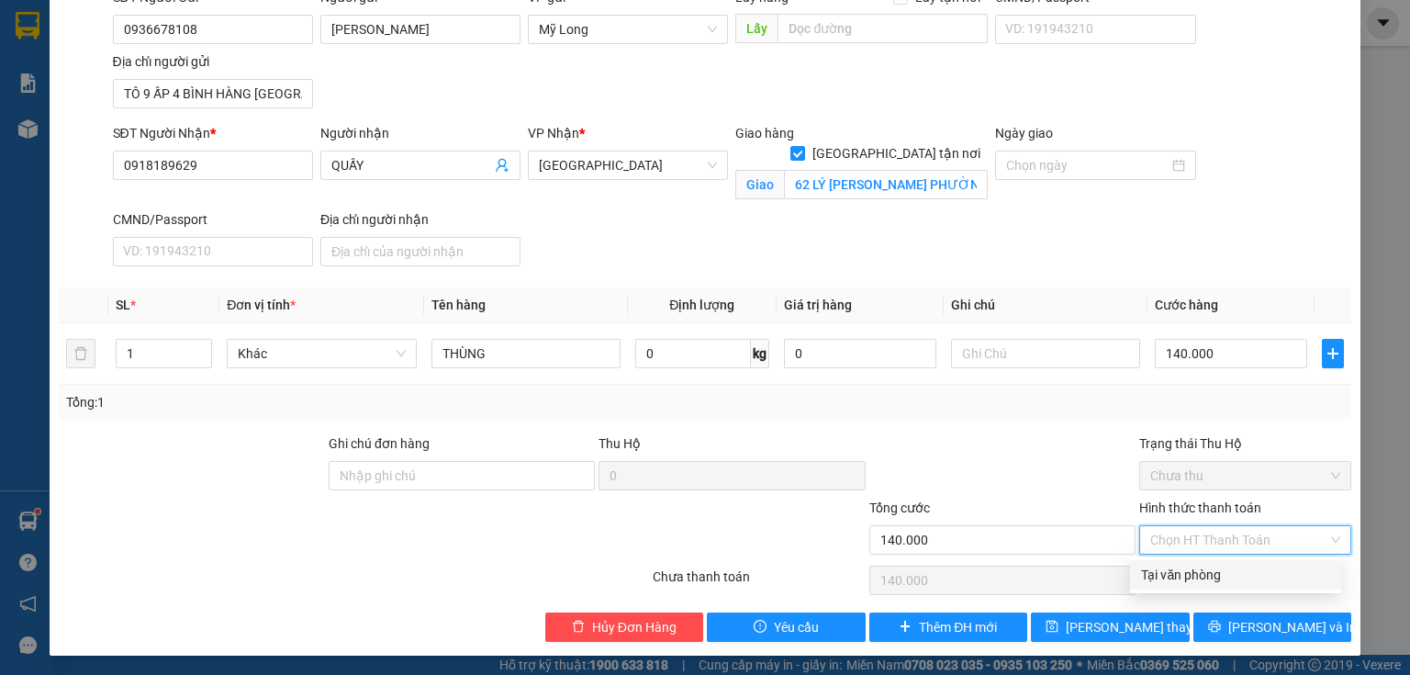
click at [1174, 562] on div "Tại văn phòng" at bounding box center [1235, 575] width 189 height 20
type input "0"
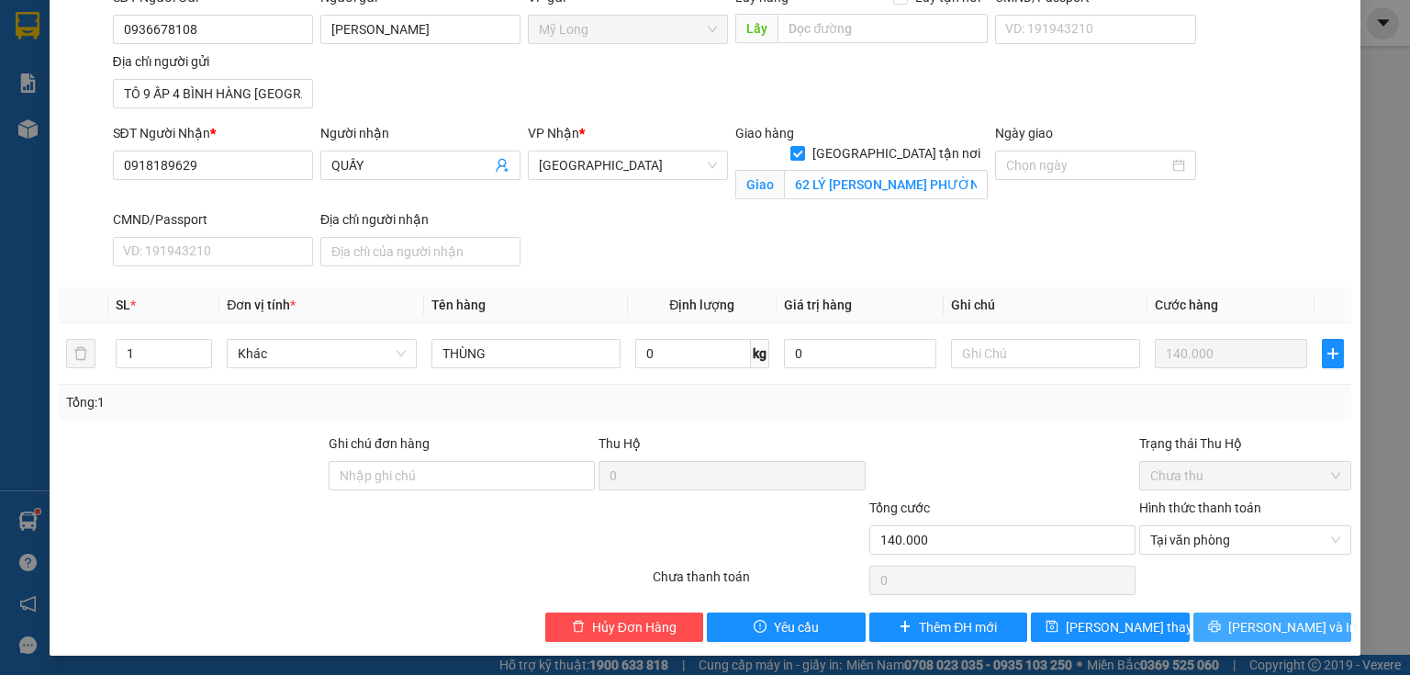
click at [1174, 562] on icon "printer" at bounding box center [1214, 627] width 12 height 12
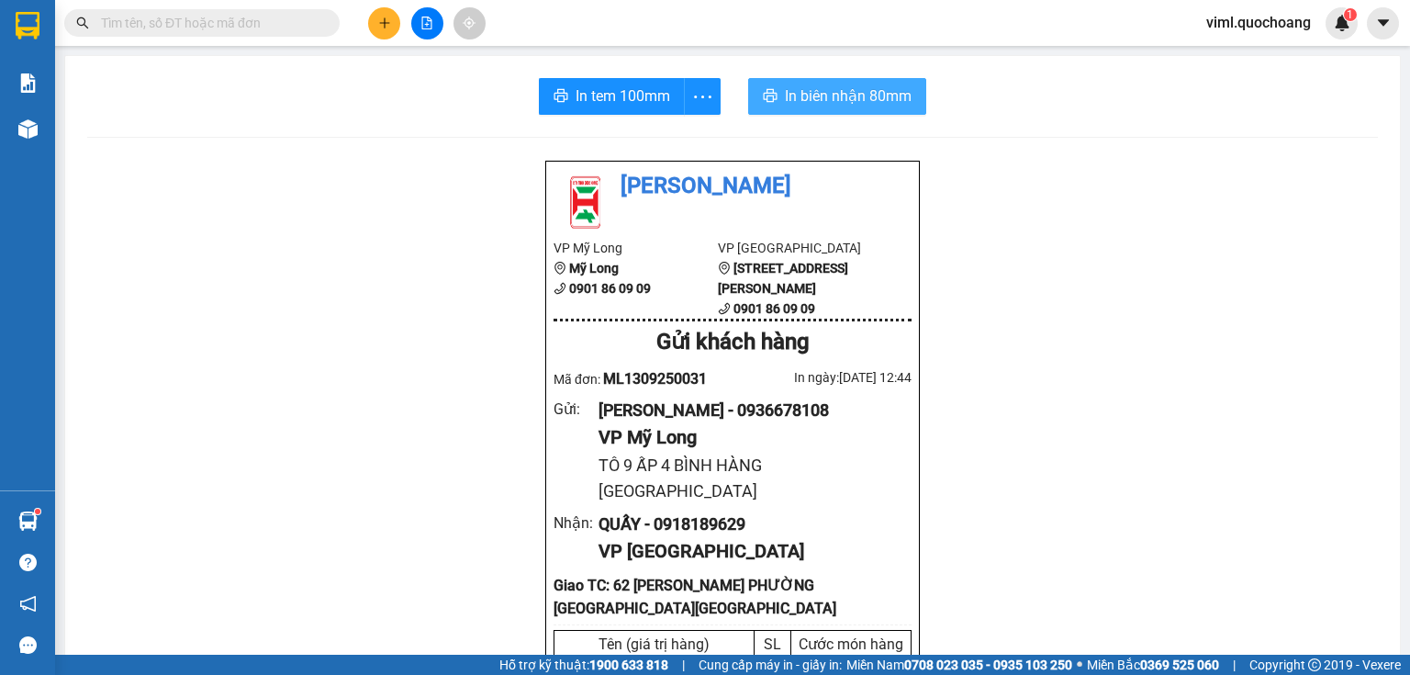
click at [804, 109] on button "In biên nhận 80mm" at bounding box center [837, 96] width 178 height 37
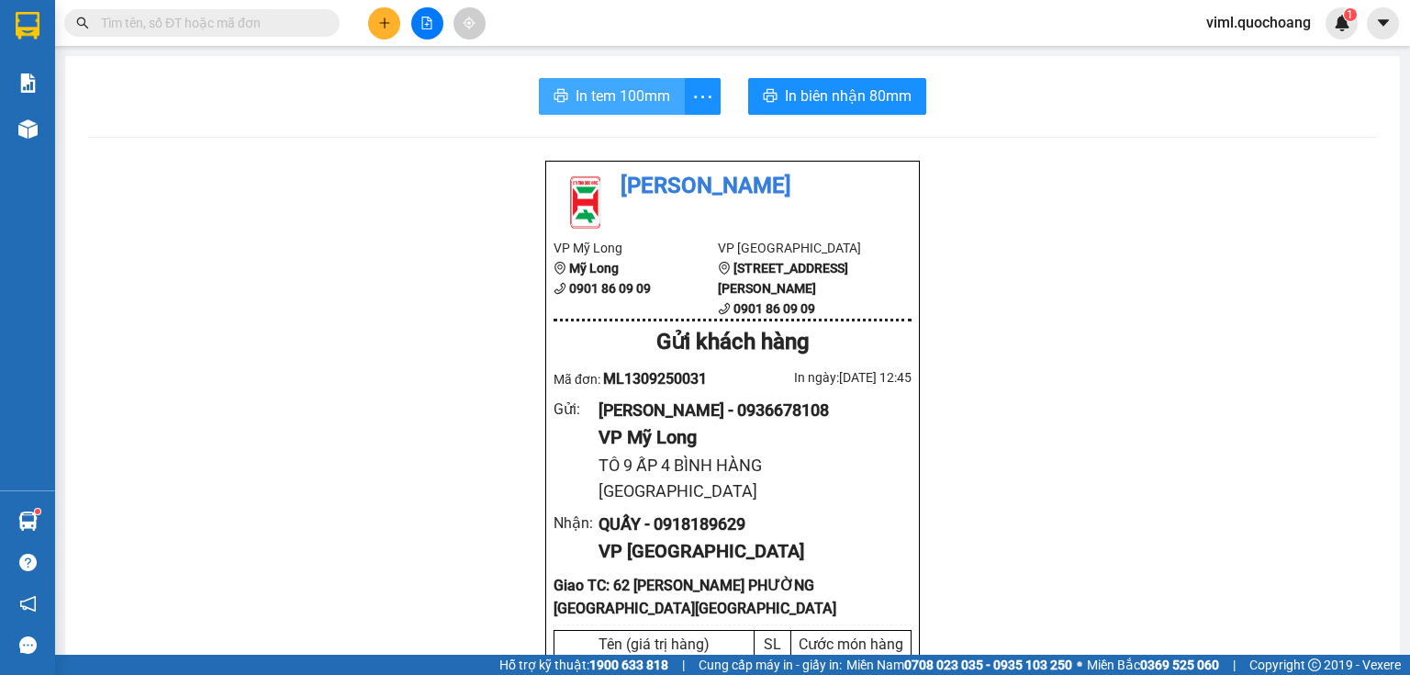
click at [654, 95] on span "In tem 100mm" at bounding box center [623, 95] width 95 height 23
